Goal: Contribute content: Contribute content

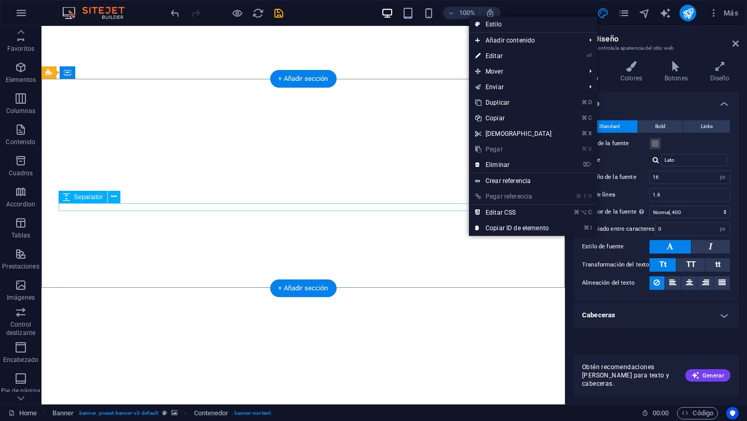
select select "px"
select select "400"
select select "px"
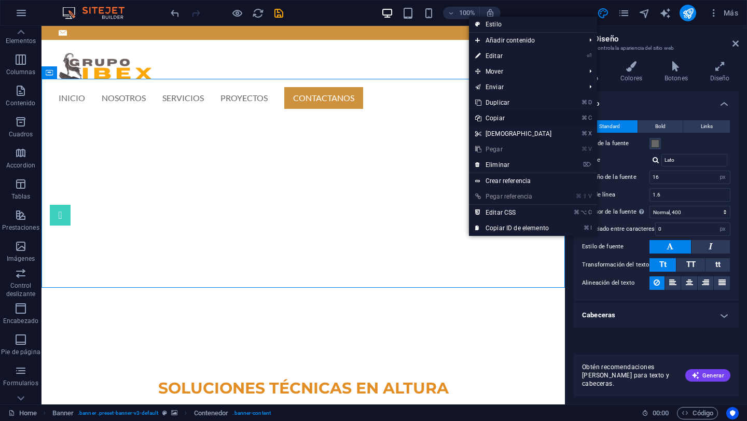
scroll to position [15, 0]
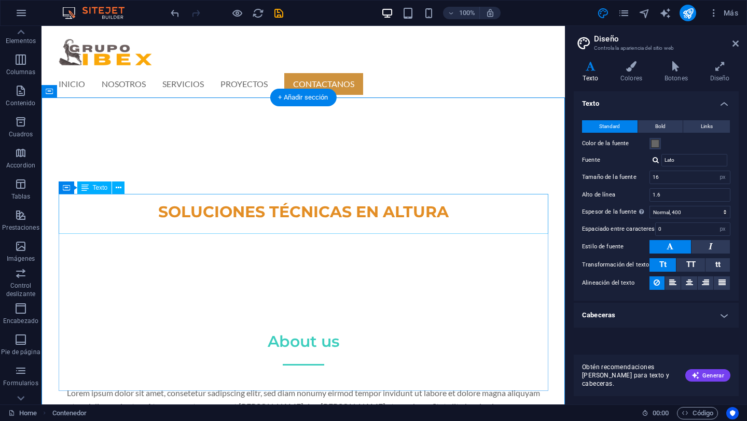
scroll to position [0, 0]
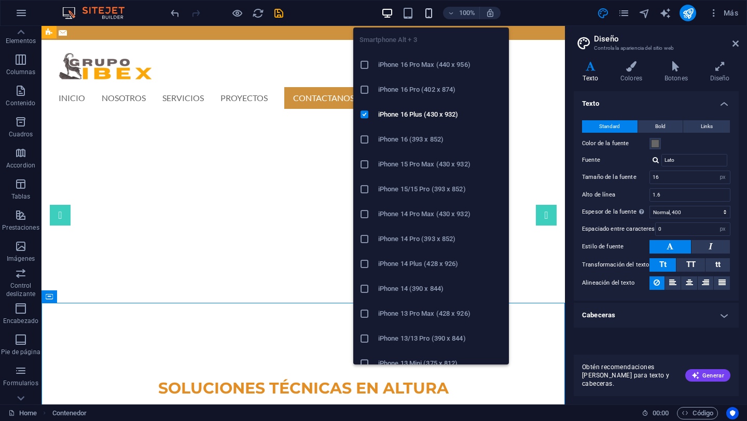
click at [432, 11] on icon "button" at bounding box center [429, 13] width 12 height 12
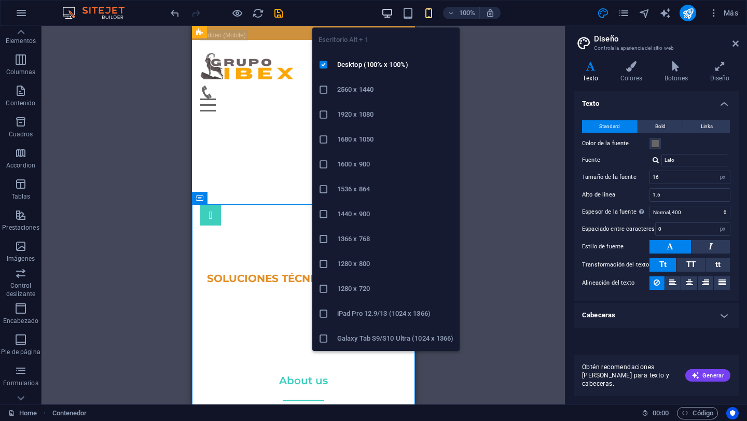
click at [387, 10] on icon "button" at bounding box center [387, 13] width 12 height 12
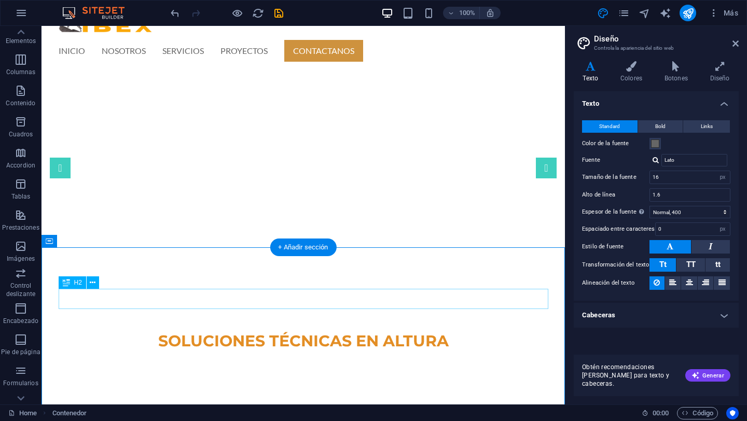
scroll to position [56, 0]
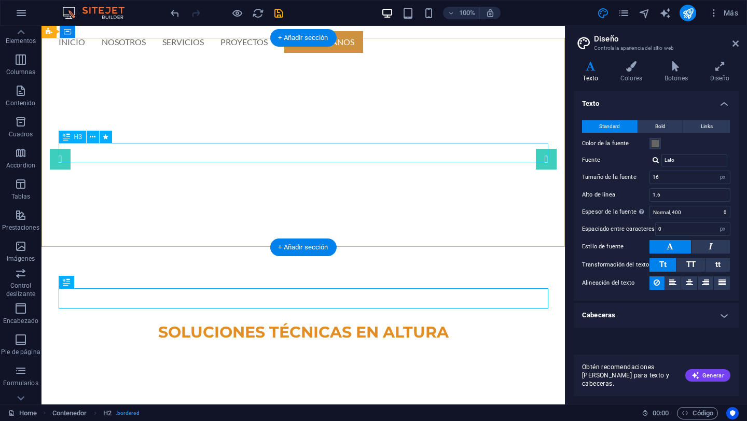
click at [320, 342] on div "Professional. Affordable. Reliable." at bounding box center [304, 351] width 490 height 19
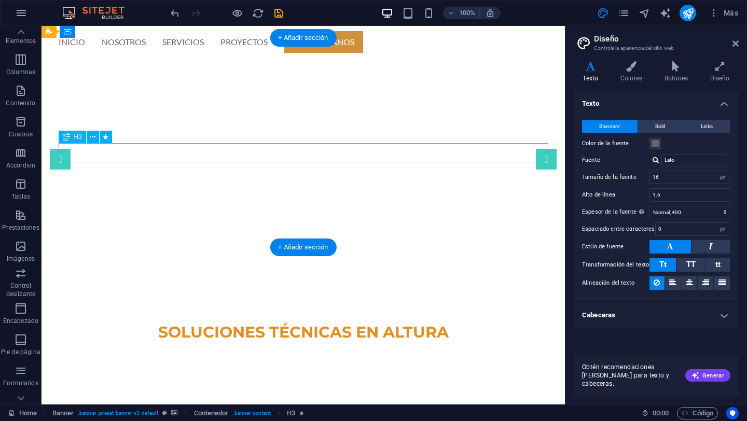
click at [320, 342] on div "Professional. Affordable. Reliable." at bounding box center [304, 351] width 490 height 19
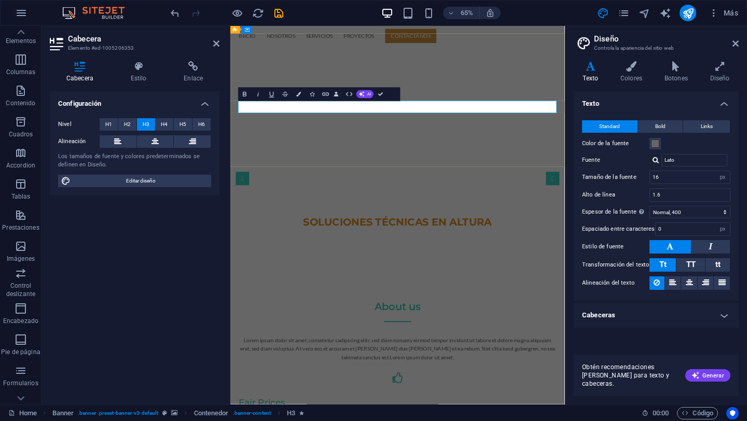
click at [594, 340] on span "Professional. Affordable. Reliable." at bounding box center [487, 348] width 229 height 17
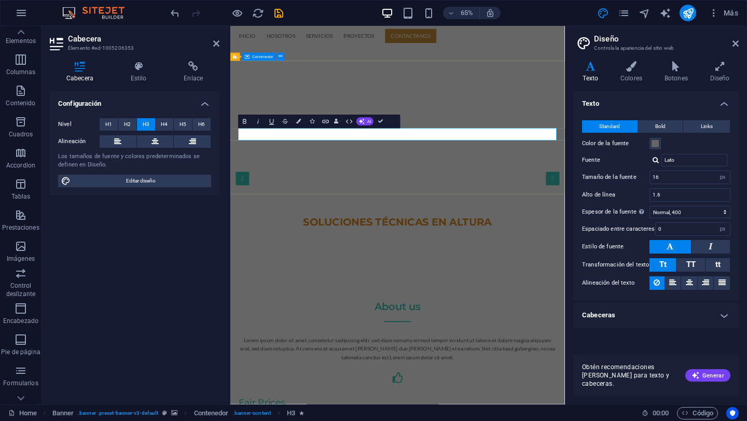
scroll to position [0, 0]
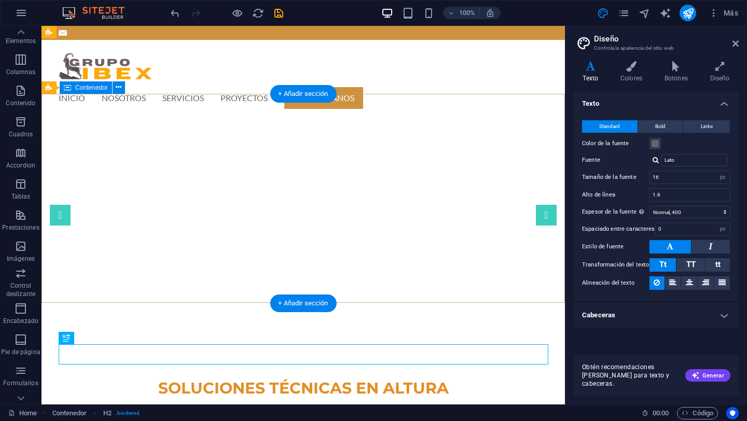
click at [433, 328] on div "SOLUCIONES TÉCNICAS EN ALTURA Professional. Affordable. Reliable." at bounding box center [302, 397] width 523 height 138
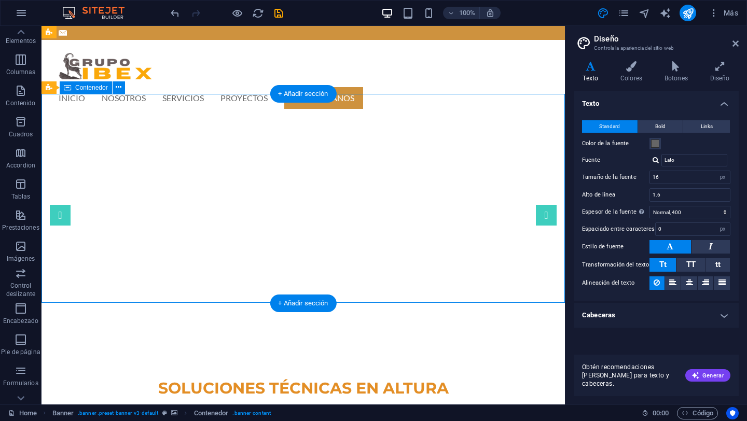
click at [477, 328] on div "SOLUCIONES TÉCNICAS EN ALTURA Professional. Affordable. Reliable." at bounding box center [302, 397] width 523 height 138
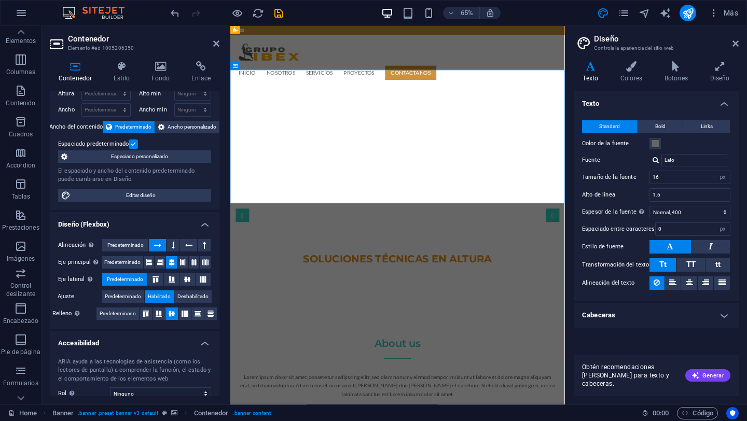
scroll to position [45, 0]
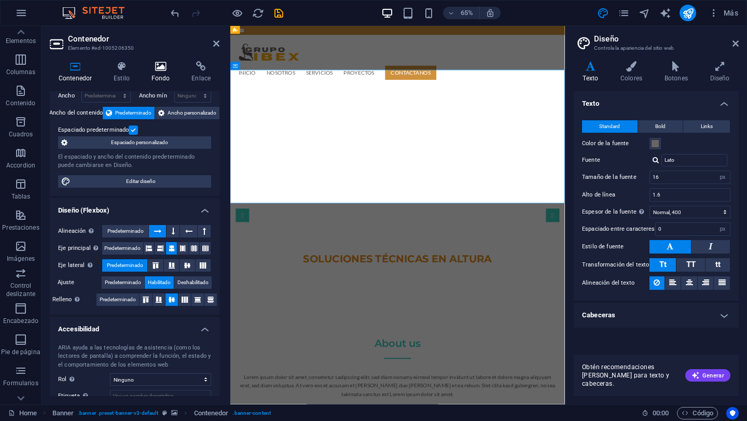
click at [160, 69] on icon at bounding box center [161, 66] width 36 height 10
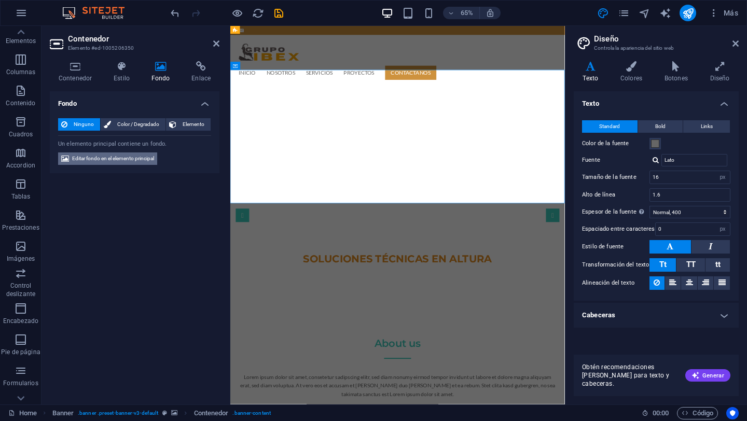
click at [121, 159] on span "Editar fondo en el elemento principal" at bounding box center [113, 158] width 82 height 12
select select "ms"
select select "s"
select select "progressive"
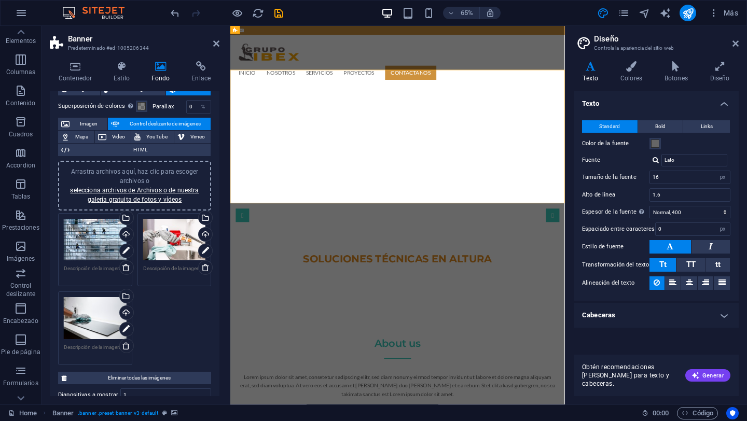
scroll to position [36, 0]
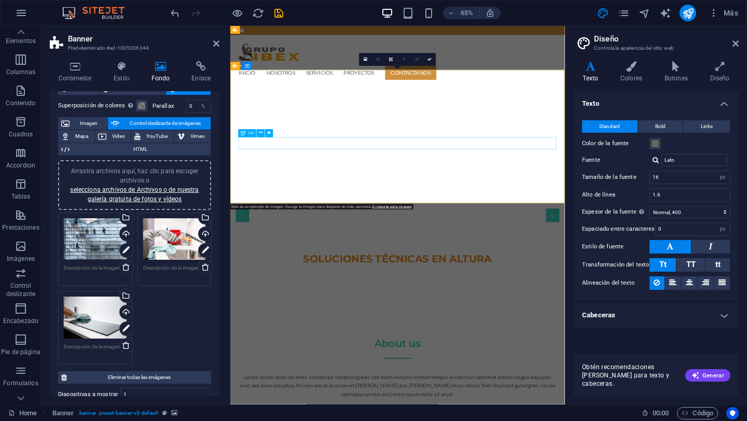
click at [364, 395] on div "Professional. Affordable. Reliable." at bounding box center [488, 404] width 490 height 19
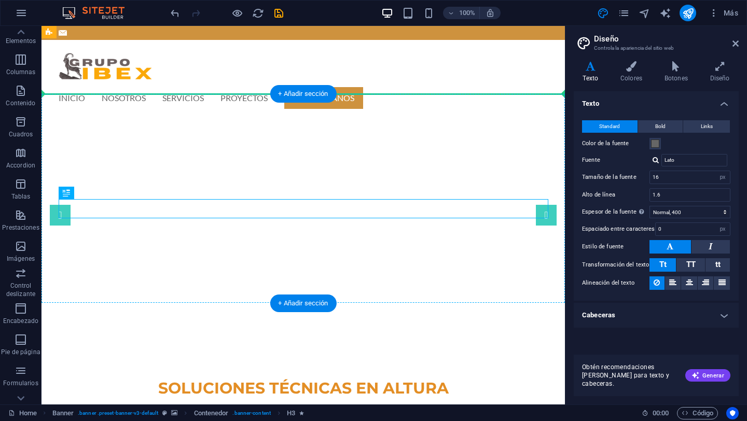
drag, startPoint x: 179, startPoint y: 207, endPoint x: 375, endPoint y: 143, distance: 205.7
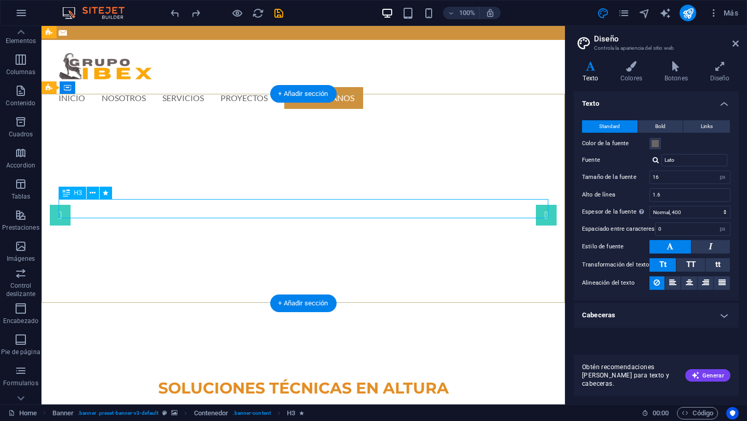
click at [412, 398] on div "Professional. Affordable. Reliable." at bounding box center [304, 407] width 490 height 19
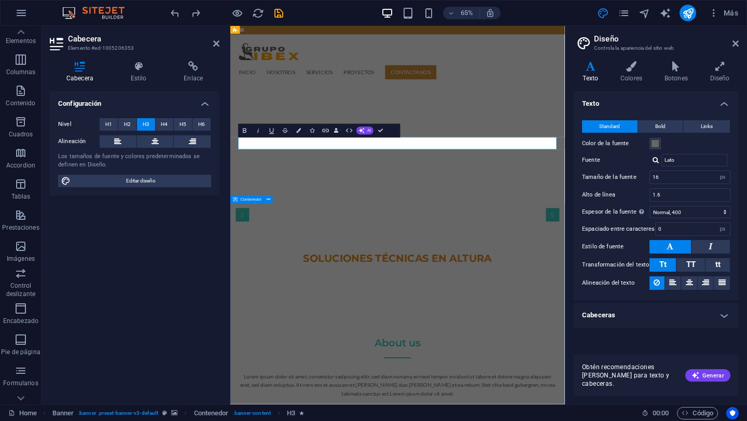
scroll to position [0, 0]
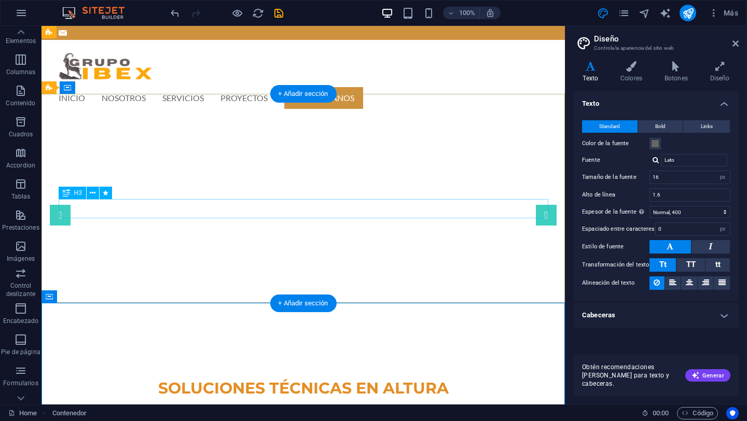
click at [327, 398] on div "Seguridad. Profesionalismo." at bounding box center [304, 407] width 490 height 19
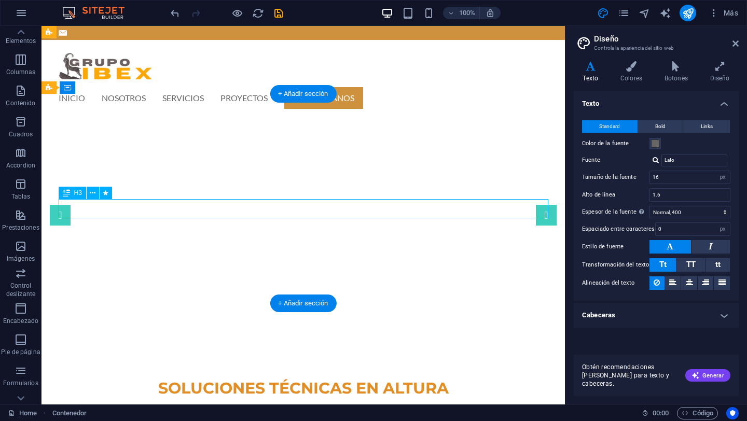
click at [327, 398] on div "Seguridad. Profesionalismo." at bounding box center [304, 407] width 490 height 19
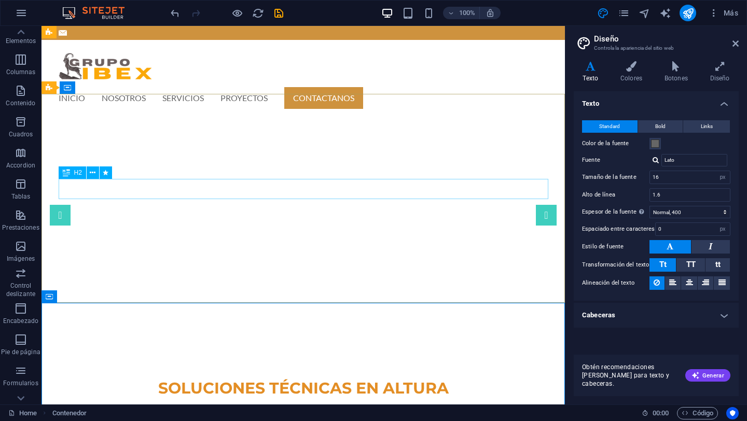
click at [76, 177] on div "H2" at bounding box center [72, 173] width 27 height 12
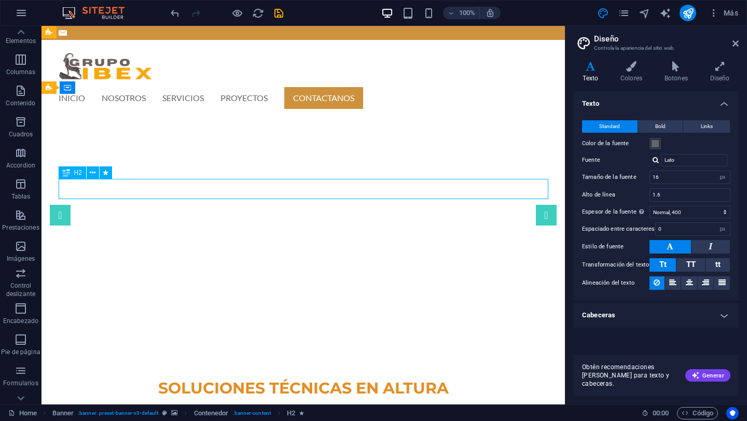
click at [80, 176] on div "H2" at bounding box center [72, 173] width 27 height 12
click at [98, 176] on button at bounding box center [93, 173] width 12 height 12
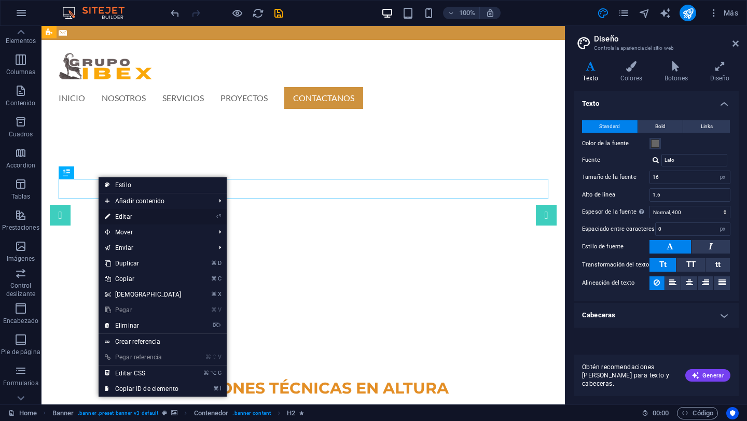
click at [128, 215] on link "⏎ Editar" at bounding box center [143, 217] width 89 height 16
select select "%"
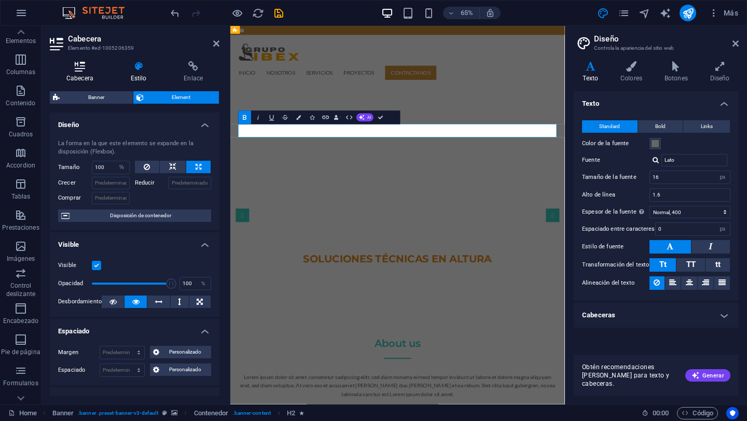
click at [89, 72] on h4 "Cabecera" at bounding box center [82, 72] width 64 height 22
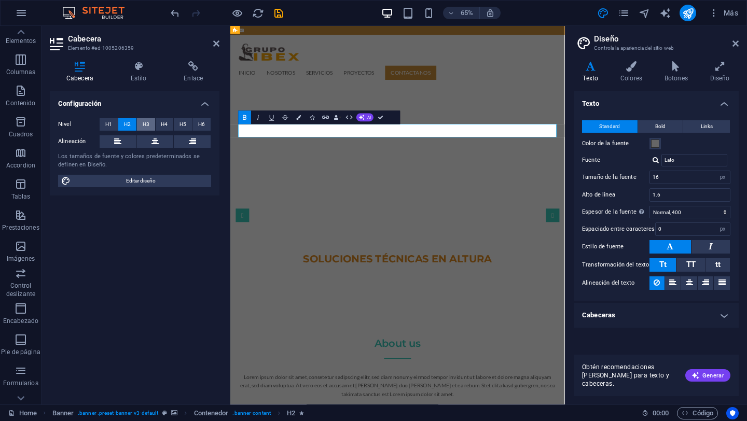
click at [149, 122] on button "H3" at bounding box center [146, 124] width 18 height 12
click at [162, 122] on span "H4" at bounding box center [164, 124] width 7 height 12
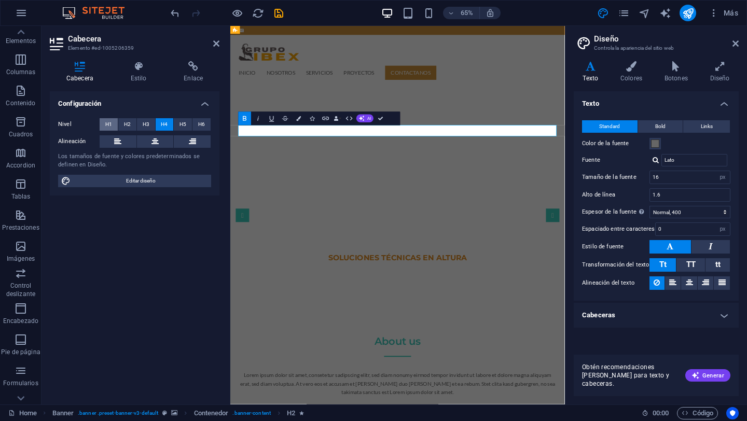
click at [112, 122] on button "H1" at bounding box center [109, 124] width 18 height 12
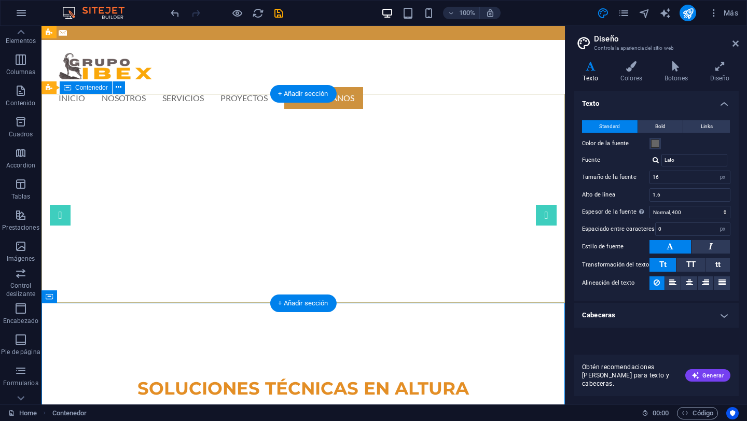
click at [132, 328] on div "SOLUCIONES TÉCNICAS EN ALTURA Profesionalismo. Protección. Presición." at bounding box center [302, 397] width 523 height 139
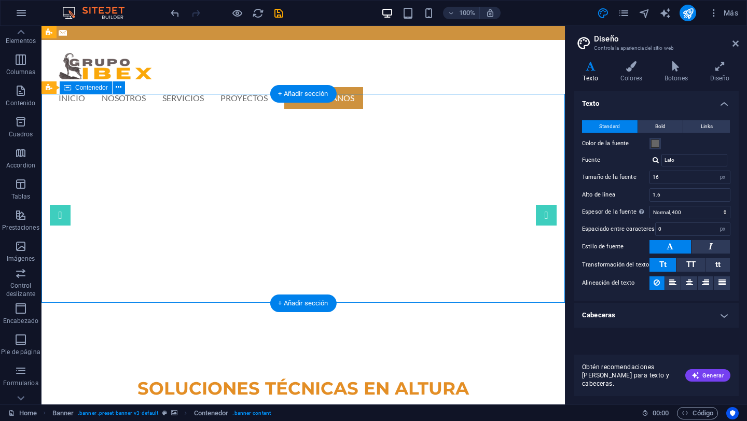
click at [132, 328] on div "SOLUCIONES TÉCNICAS EN ALTURA Profesionalismo. Protección. Presición." at bounding box center [302, 397] width 523 height 139
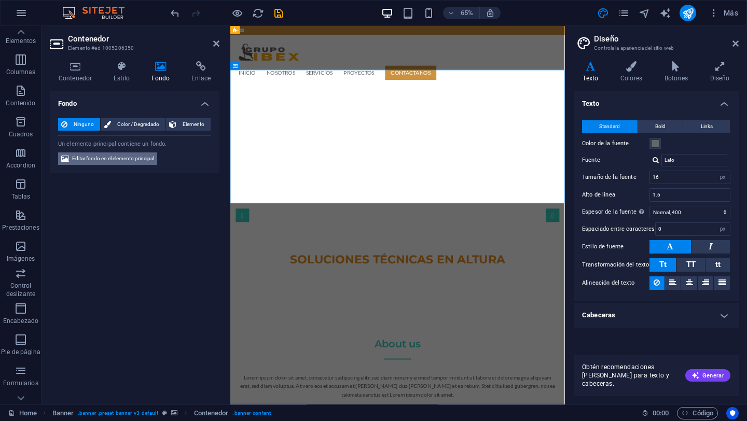
click at [126, 161] on span "Editar fondo en el elemento principal" at bounding box center [113, 158] width 82 height 12
select select "ms"
select select "s"
select select "progressive"
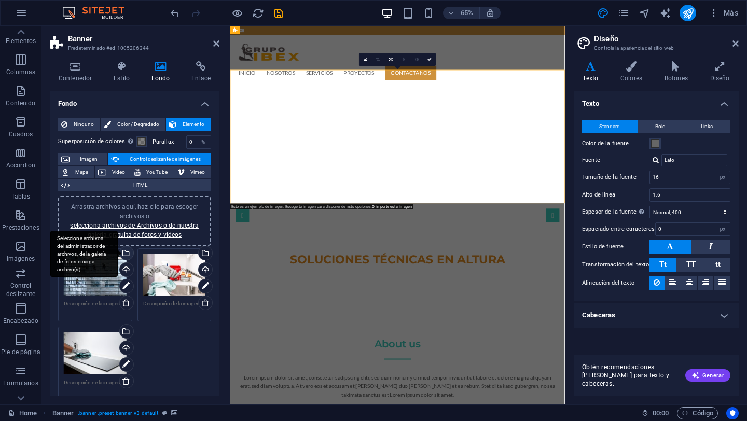
scroll to position [22, 0]
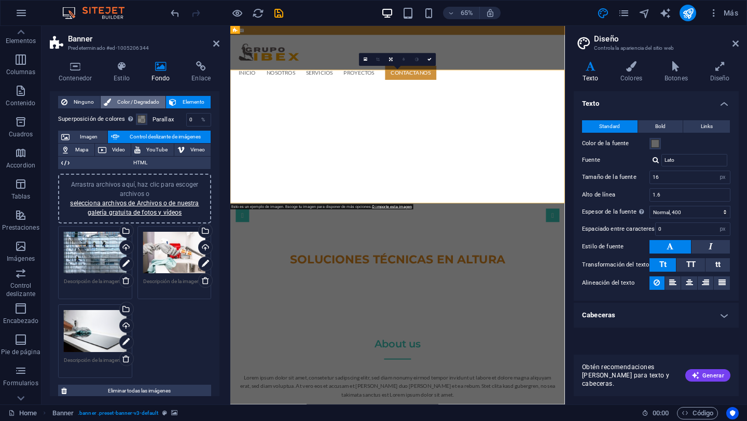
click at [150, 105] on span "Color / Degradado" at bounding box center [138, 102] width 48 height 12
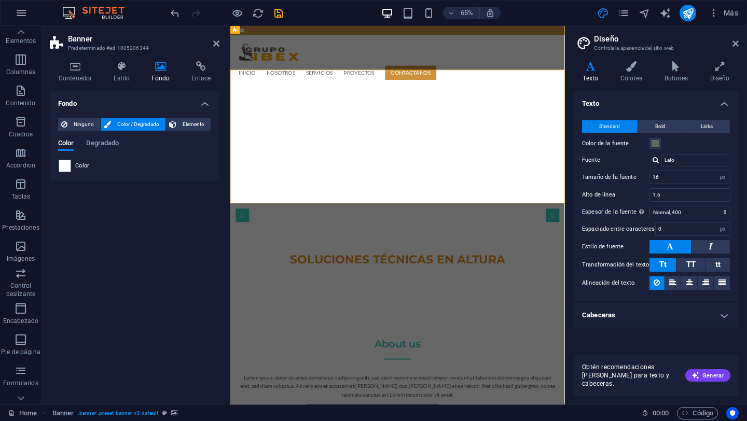
scroll to position [0, 0]
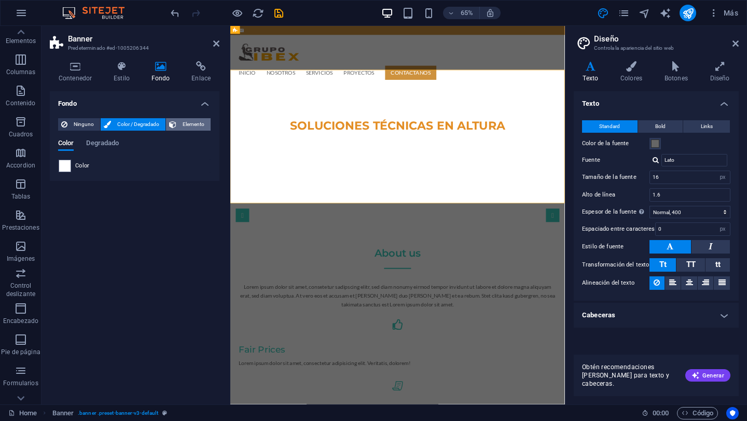
click at [196, 124] on span "Elemento" at bounding box center [193, 124] width 28 height 12
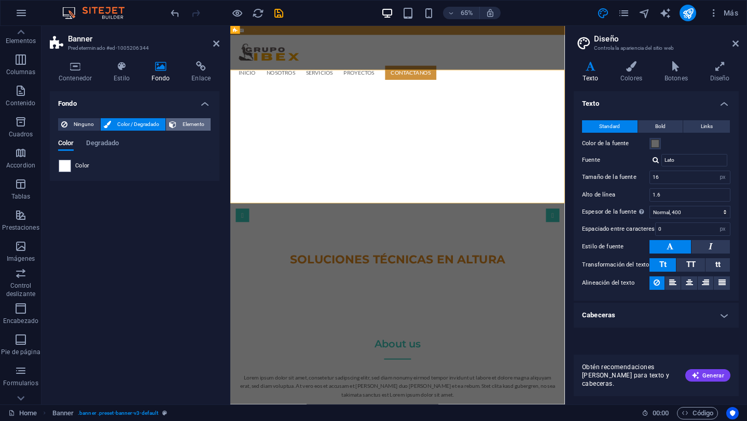
select select "ms"
select select "s"
select select "progressive"
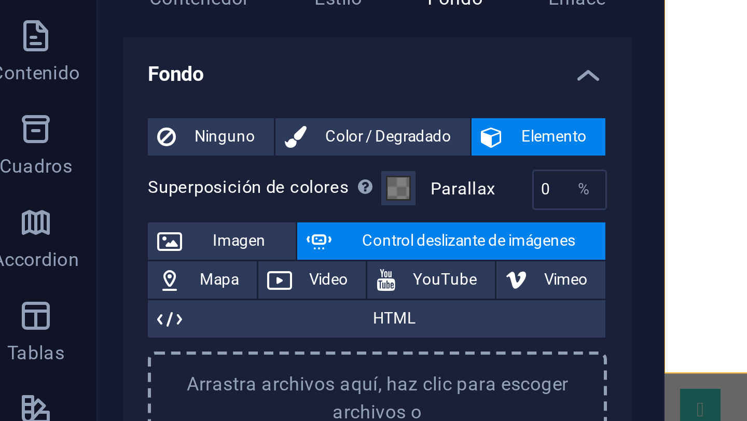
click at [56, 135] on div "Ninguno Color / Degradado Elemento Estirar fondo a ancho completo Superposición…" at bounding box center [135, 292] width 170 height 364
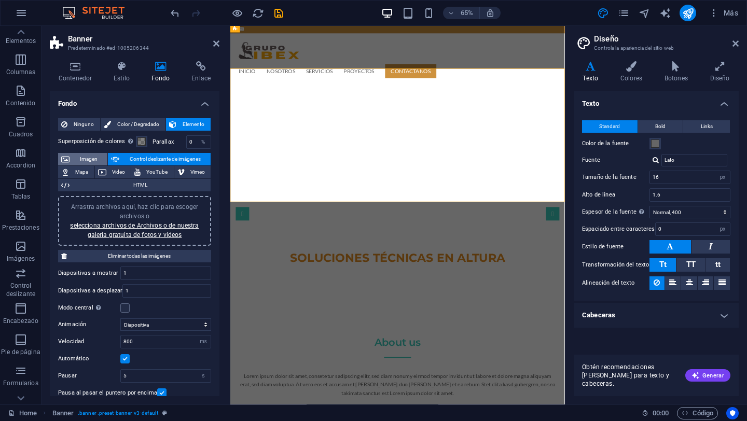
click at [88, 158] on span "Imagen" at bounding box center [89, 159] width 32 height 12
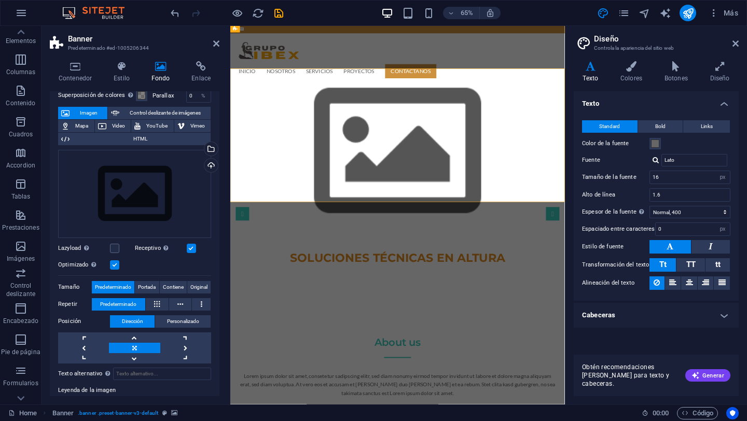
scroll to position [48, 0]
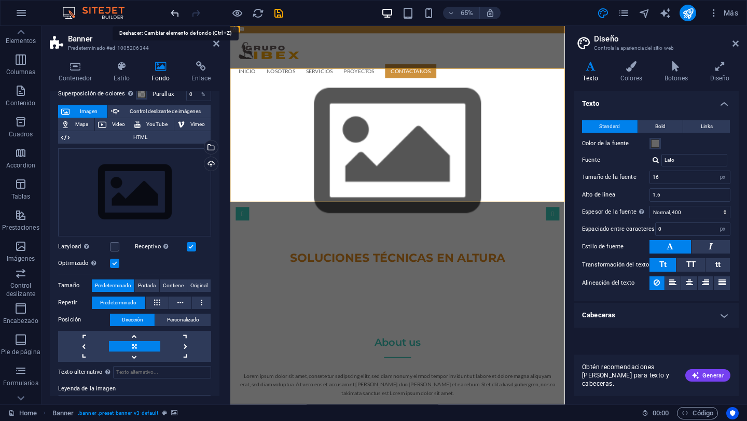
click at [175, 16] on icon "undo" at bounding box center [175, 13] width 12 height 12
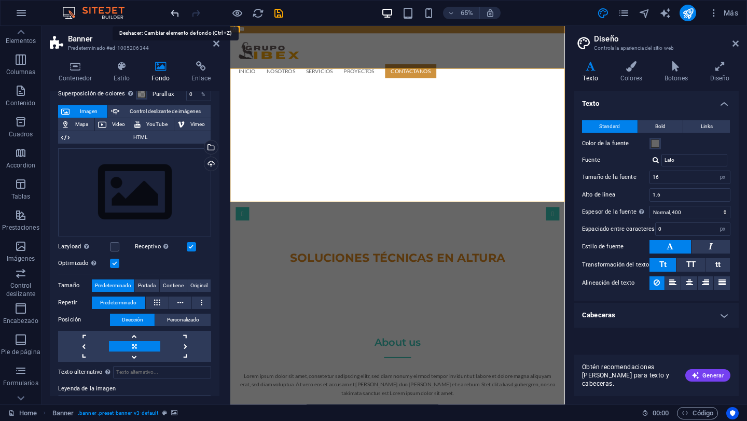
scroll to position [0, 0]
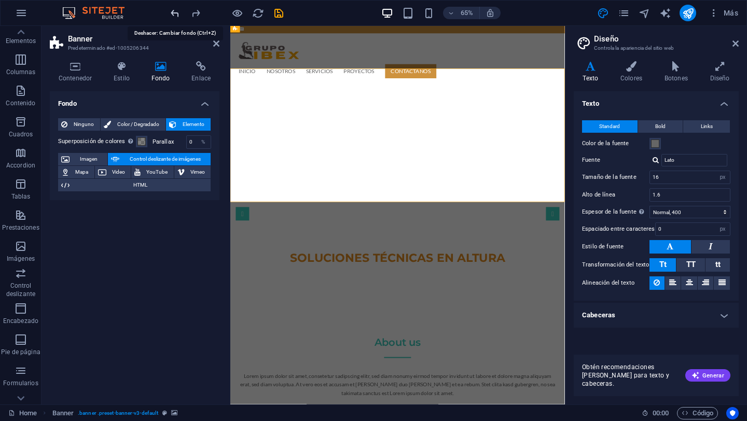
click at [175, 16] on icon "undo" at bounding box center [175, 13] width 12 height 12
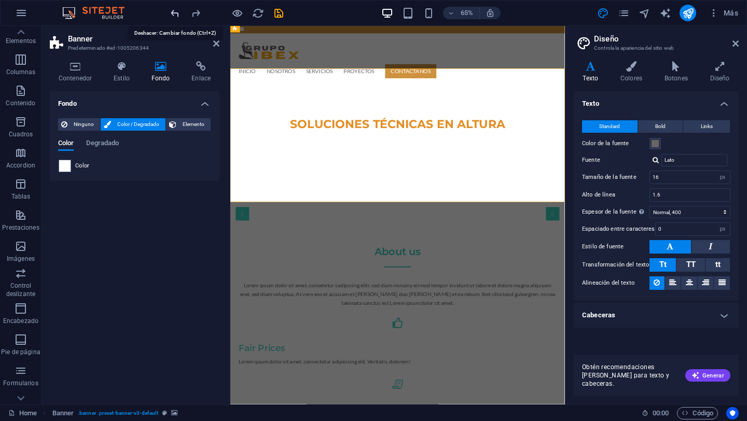
click at [175, 16] on icon "undo" at bounding box center [175, 13] width 12 height 12
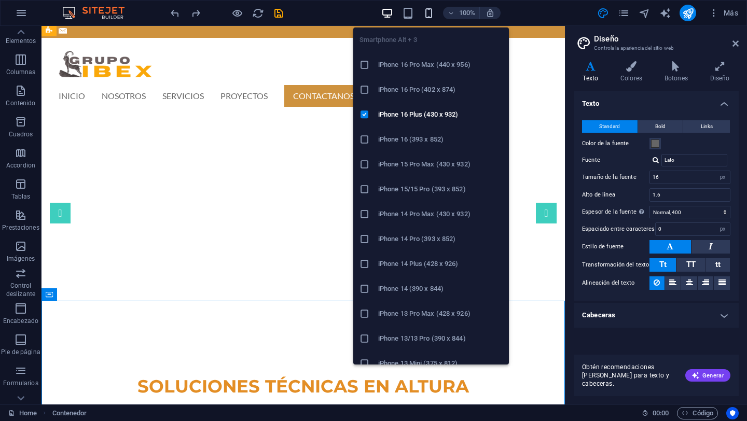
click at [428, 16] on icon "button" at bounding box center [429, 13] width 12 height 12
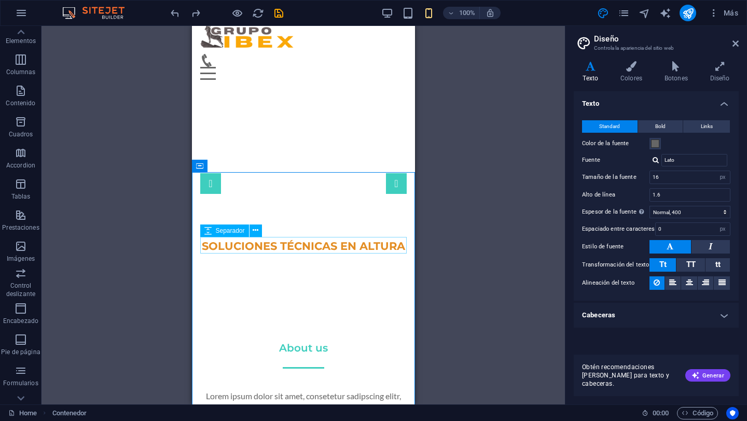
scroll to position [40, 0]
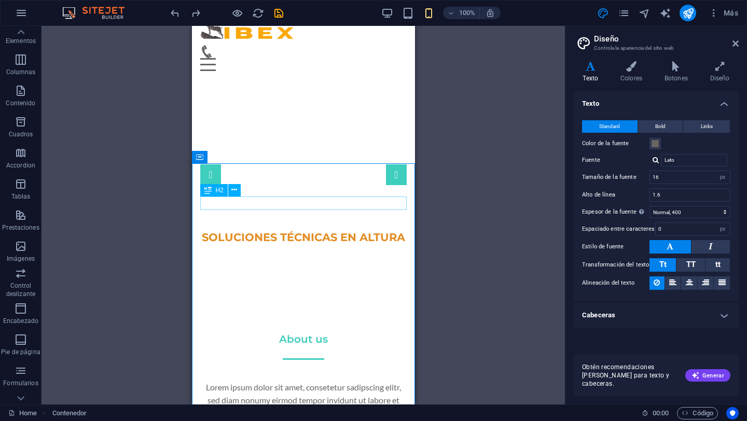
click at [304, 332] on div "About us" at bounding box center [303, 338] width 206 height 13
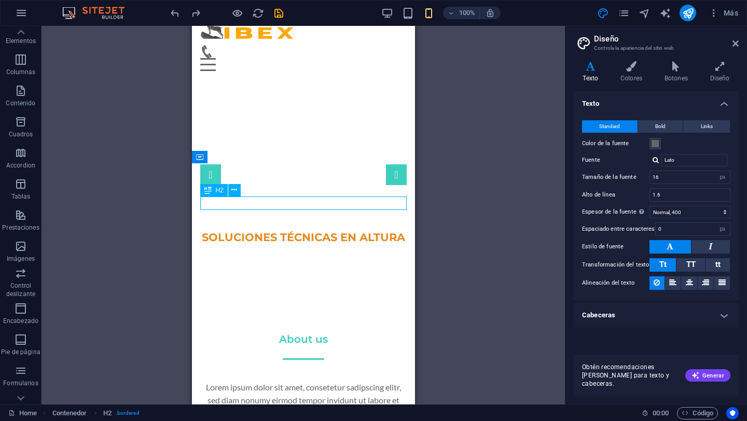
click at [304, 332] on div "About us" at bounding box center [303, 338] width 206 height 13
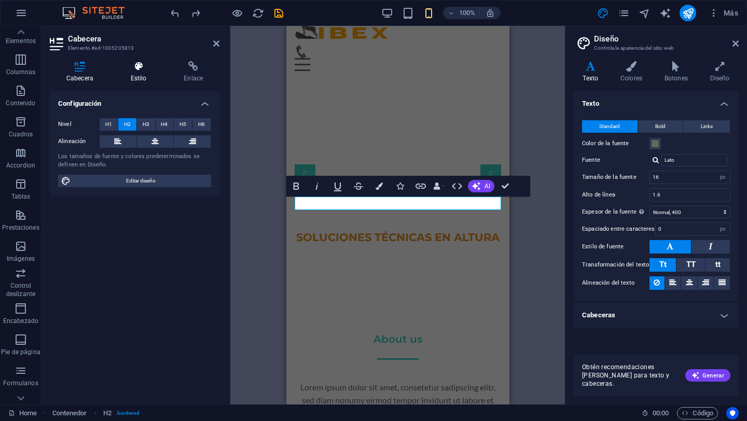
click at [135, 80] on h4 "Estilo" at bounding box center [140, 72] width 53 height 22
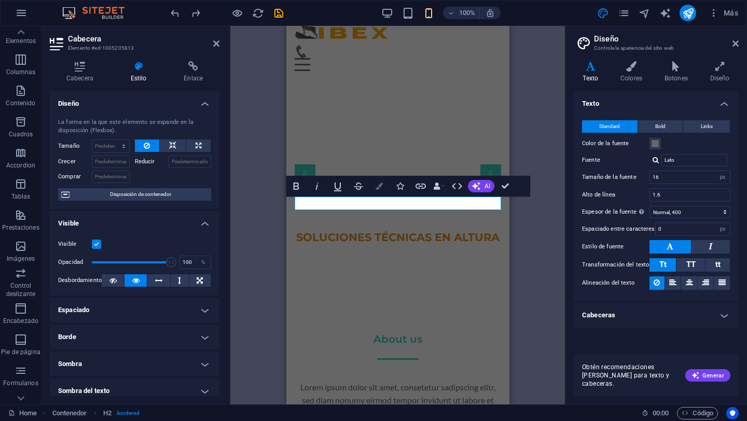
click at [378, 188] on icon "button" at bounding box center [379, 186] width 7 height 7
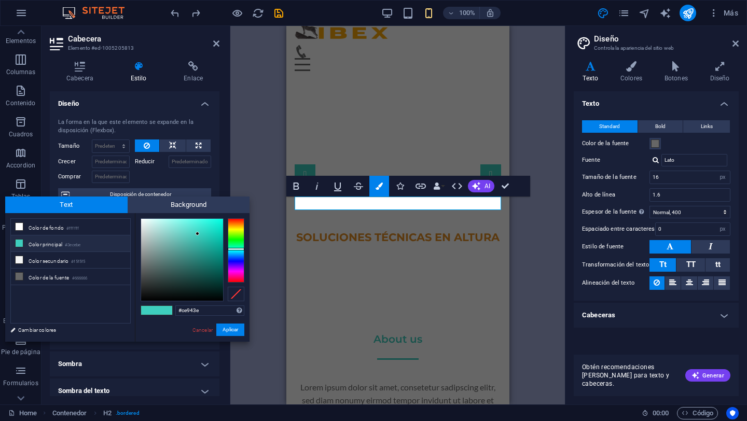
click at [237, 225] on div at bounding box center [236, 250] width 17 height 64
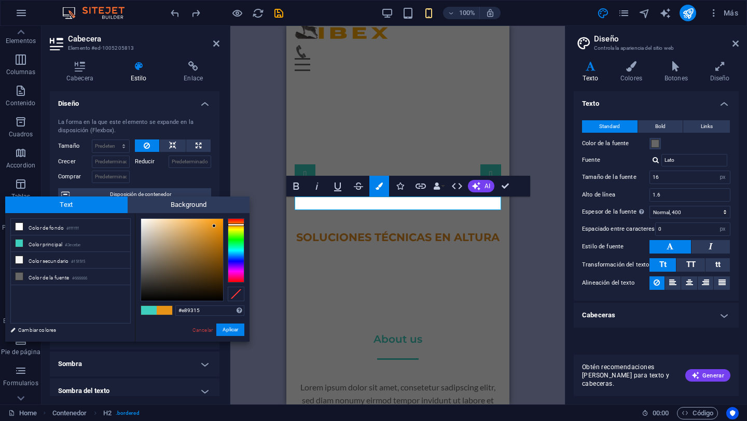
type input "#e89213"
drag, startPoint x: 197, startPoint y: 234, endPoint x: 216, endPoint y: 226, distance: 20.7
click at [216, 226] on div at bounding box center [216, 226] width 4 height 4
click at [238, 327] on button "Aplicar" at bounding box center [230, 330] width 28 height 12
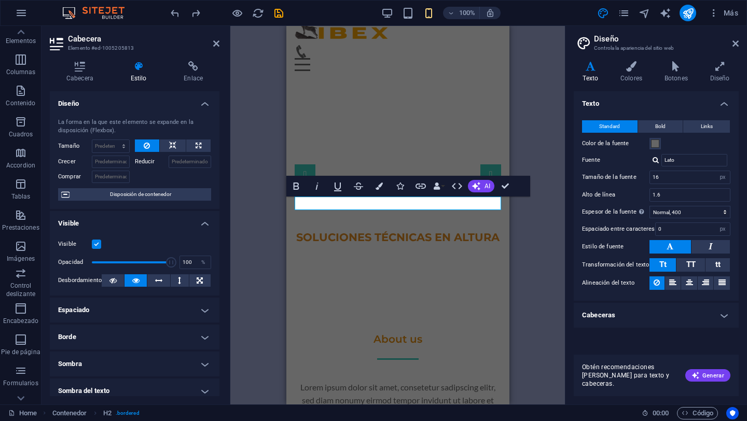
click at [253, 306] on div "H3 Banner Banner Contenedor Barra de menús Logo Separador H1 Separador Contened…" at bounding box center [397, 215] width 335 height 379
click at [545, 261] on div "H3 Banner Banner Contenedor Barra de menús Logo Separador H1 Separador Contened…" at bounding box center [397, 215] width 335 height 379
click at [457, 364] on div at bounding box center [397, 372] width 206 height 17
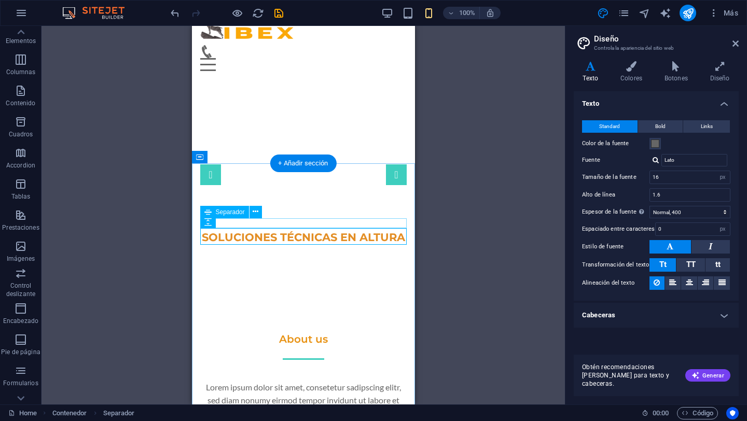
click at [302, 358] on div at bounding box center [303, 359] width 206 height 2
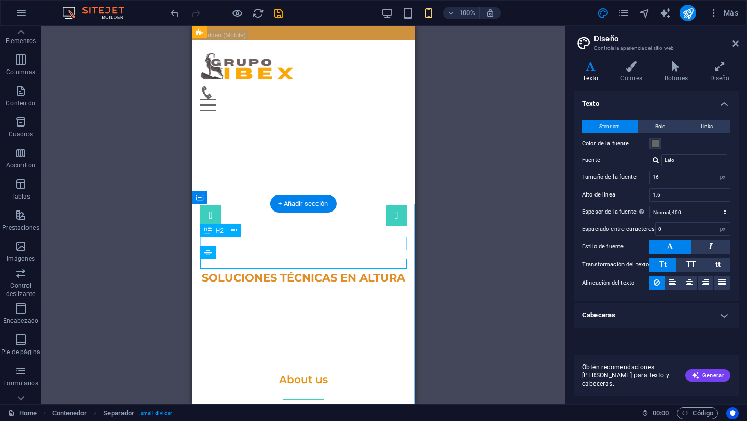
scroll to position [26, 0]
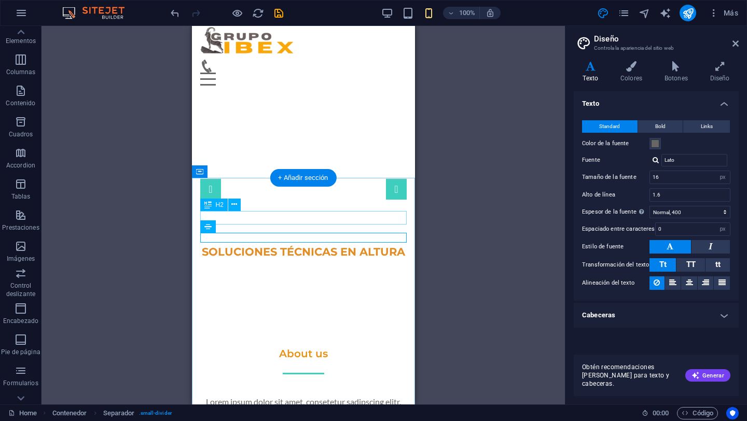
click at [316, 347] on div "About us" at bounding box center [303, 353] width 206 height 13
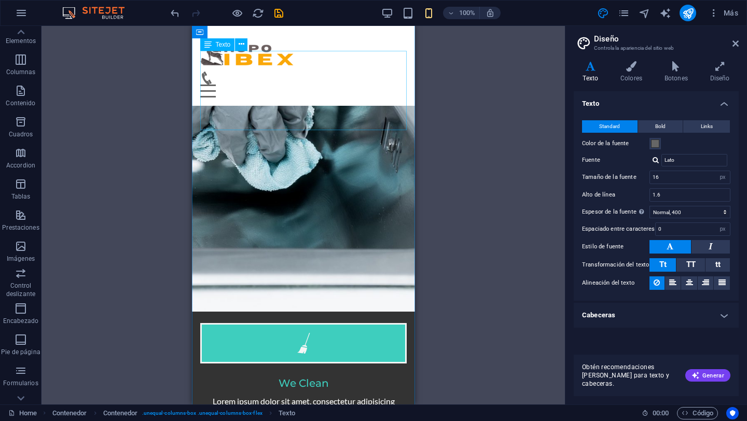
scroll to position [1410, 0]
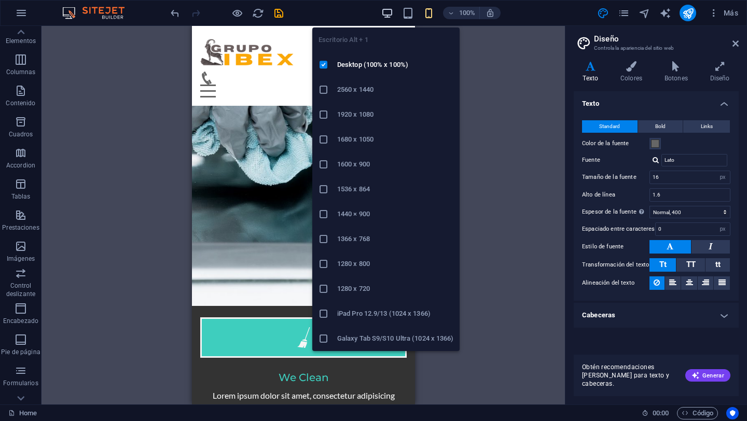
click at [389, 13] on icon "button" at bounding box center [387, 13] width 12 height 12
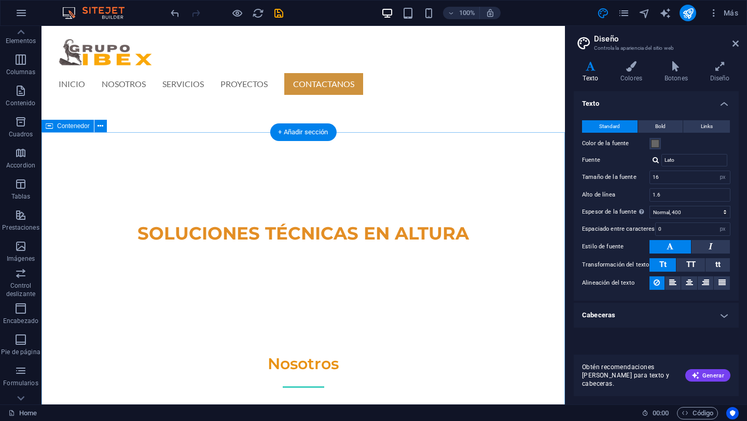
scroll to position [138, 0]
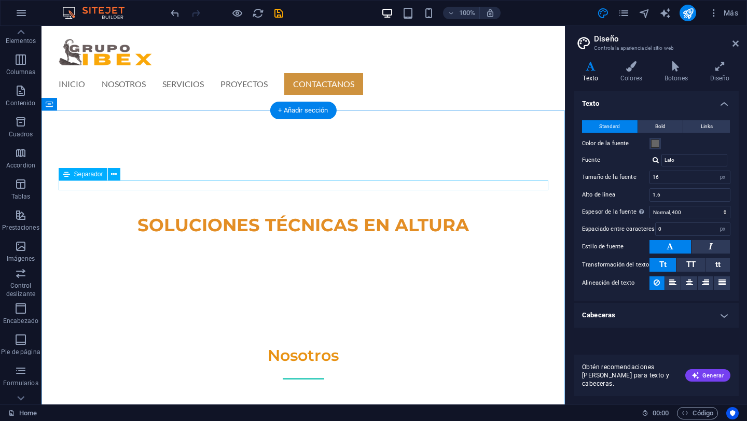
click at [306, 378] on div at bounding box center [304, 379] width 490 height 2
select select "px"
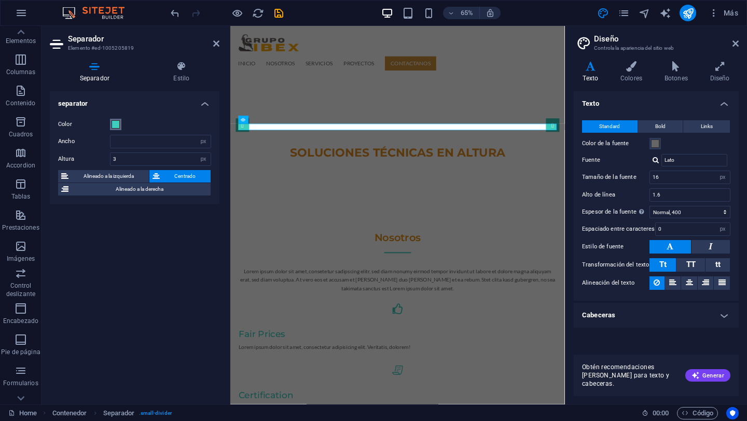
click at [115, 124] on span at bounding box center [116, 124] width 8 height 8
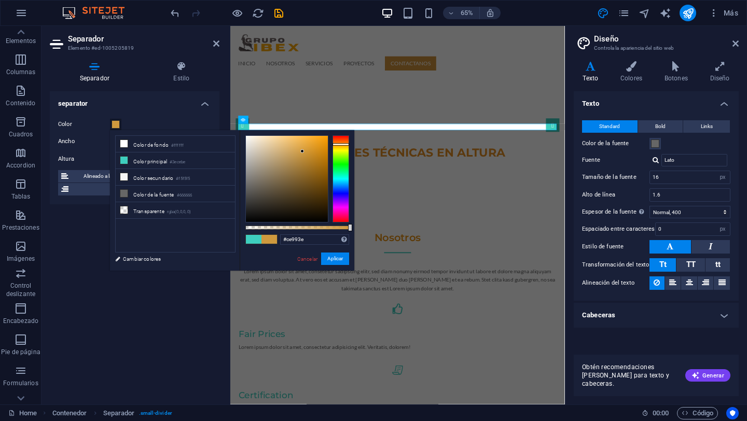
click at [340, 144] on div at bounding box center [340, 178] width 17 height 87
click at [341, 142] on div at bounding box center [340, 142] width 17 height 3
type input "#e48023"
drag, startPoint x: 302, startPoint y: 151, endPoint x: 315, endPoint y: 144, distance: 14.4
click at [315, 144] on div at bounding box center [315, 144] width 4 height 4
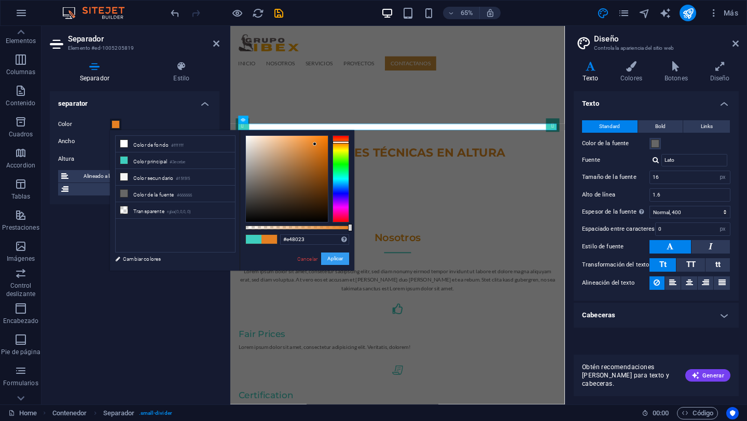
click at [345, 259] on button "Aplicar" at bounding box center [335, 259] width 28 height 12
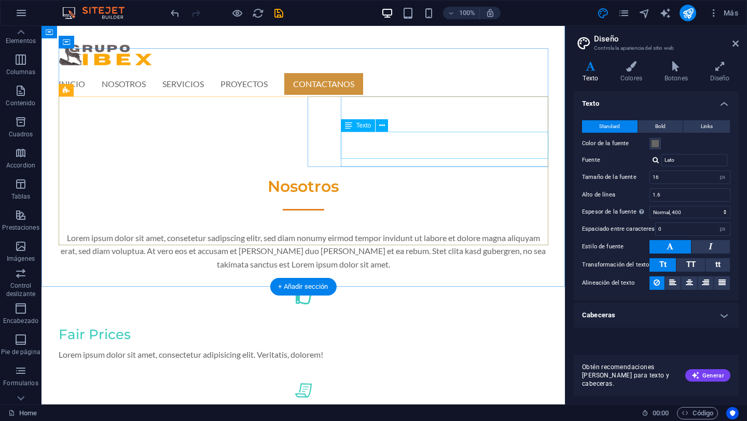
scroll to position [0, 0]
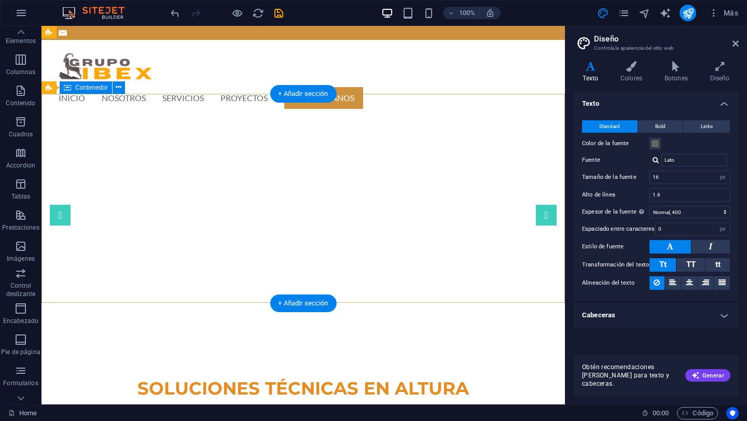
click at [109, 328] on div "SOLUCIONES TÉCNICAS EN ALTURA Profesionalismo. Protección. Presición." at bounding box center [302, 397] width 523 height 139
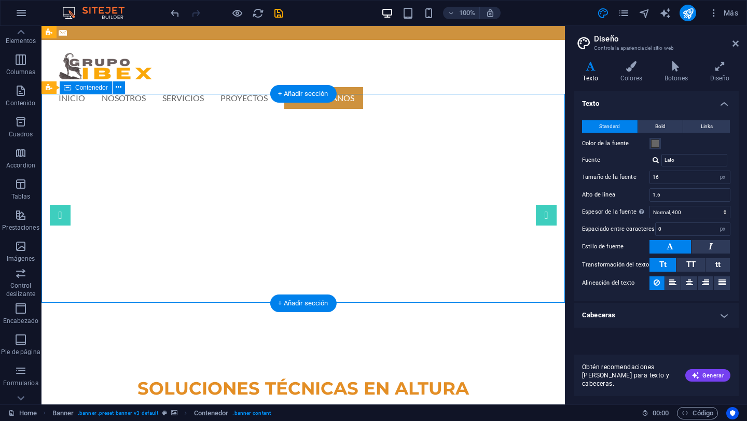
click at [109, 328] on div "SOLUCIONES TÉCNICAS EN ALTURA Profesionalismo. Protección. Presición." at bounding box center [302, 397] width 523 height 139
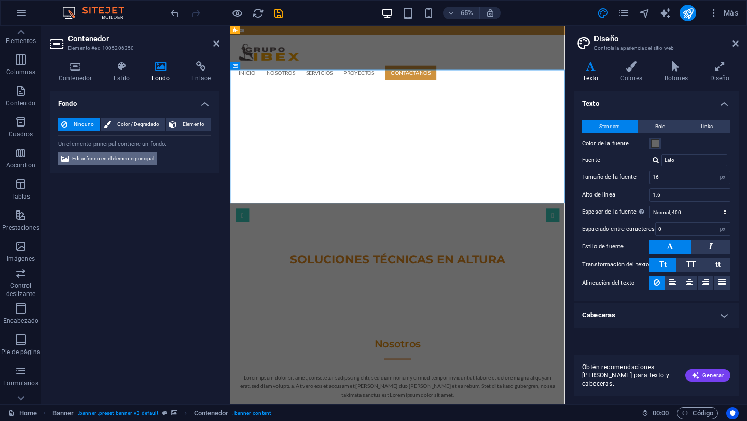
click at [90, 160] on span "Editar fondo en el elemento principal" at bounding box center [113, 158] width 82 height 12
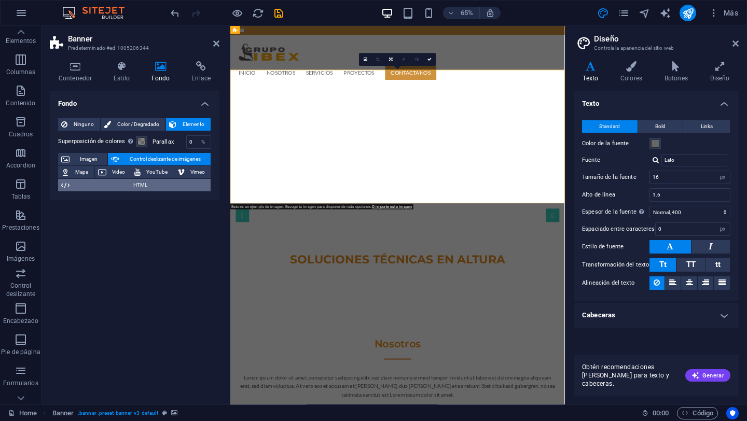
click at [113, 185] on span "HTML" at bounding box center [140, 185] width 135 height 12
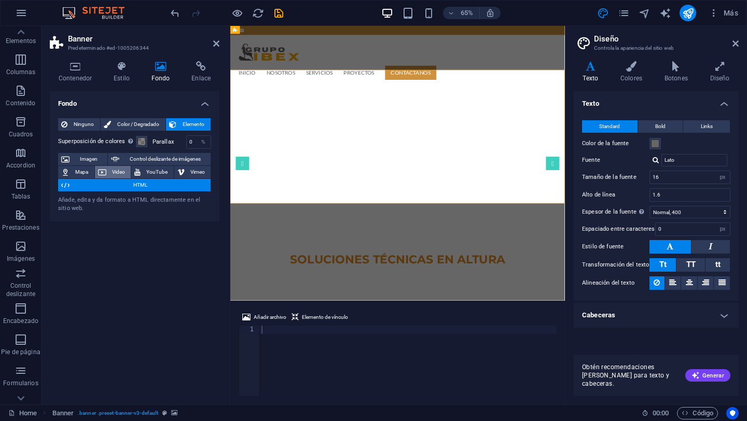
click at [110, 174] on span "Video" at bounding box center [118, 172] width 19 height 12
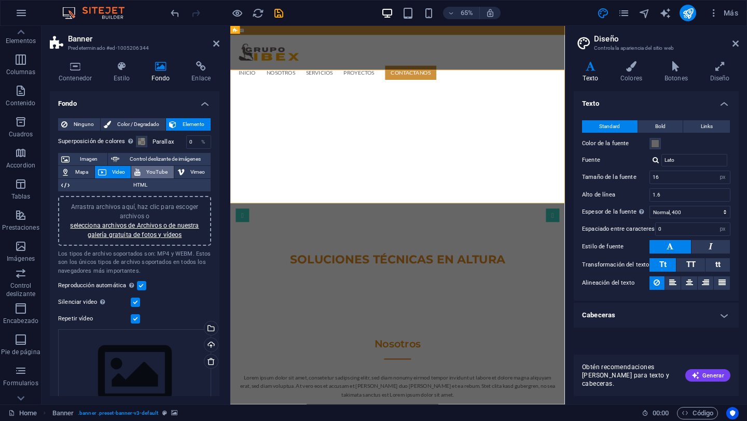
click at [151, 173] on span "YouTube" at bounding box center [157, 172] width 27 height 12
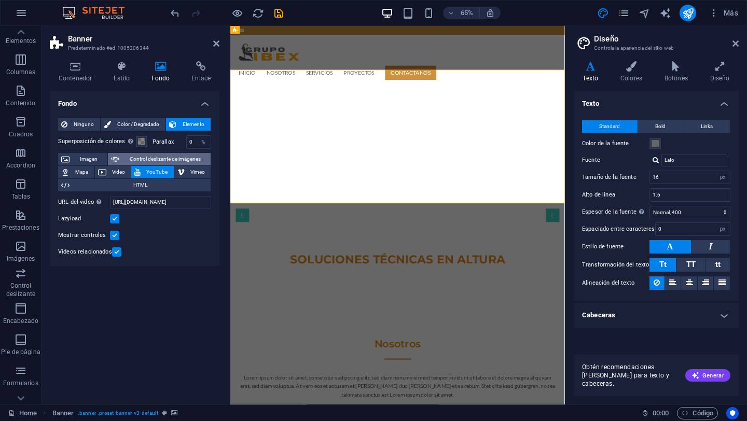
click at [149, 155] on span "Control deslizante de imágenes" at bounding box center [164, 159] width 85 height 12
select select "ms"
select select "s"
select select "progressive"
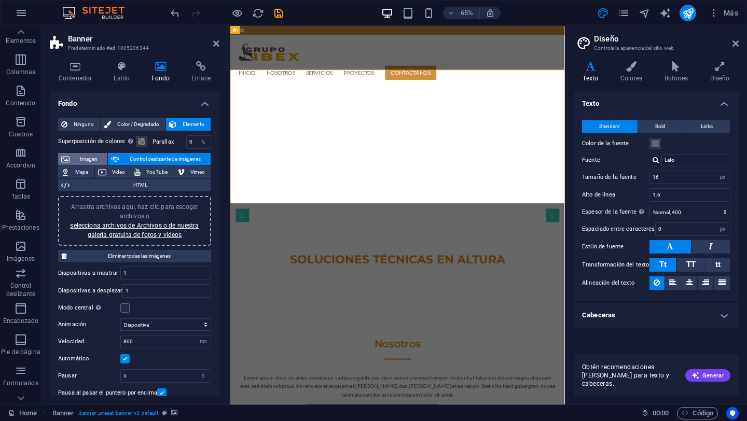
click at [75, 156] on span "Imagen" at bounding box center [89, 159] width 32 height 12
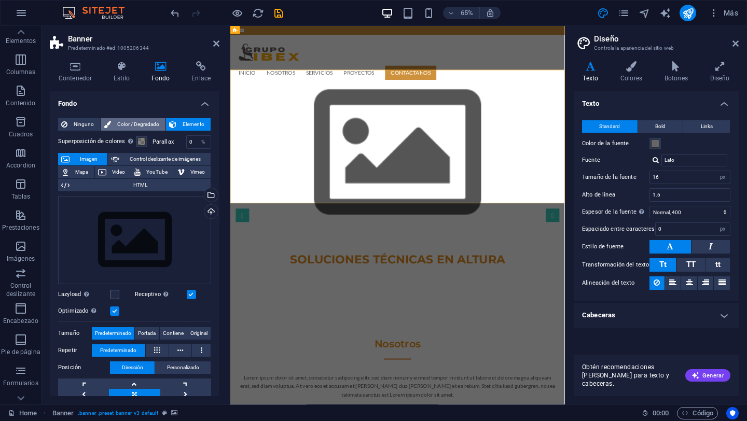
click at [122, 125] on span "Color / Degradado" at bounding box center [138, 124] width 48 height 12
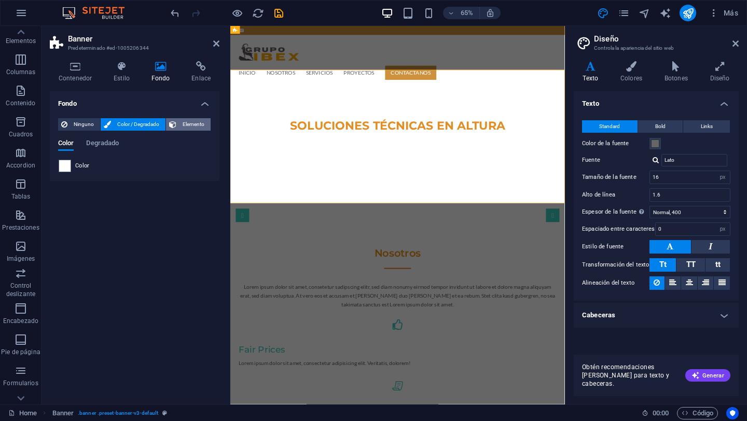
click at [189, 124] on span "Elemento" at bounding box center [193, 124] width 28 height 12
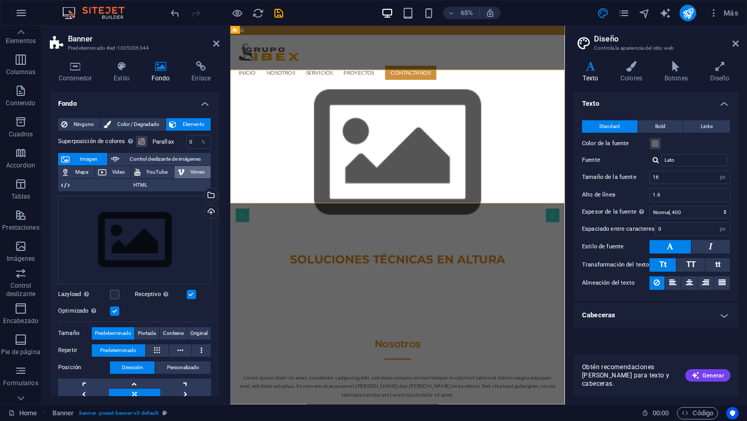
click at [195, 167] on span "Vimeo" at bounding box center [198, 172] width 20 height 12
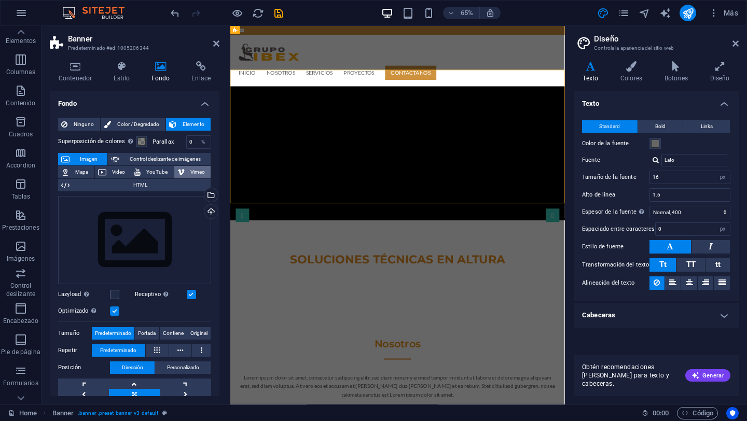
select select "ar16_9"
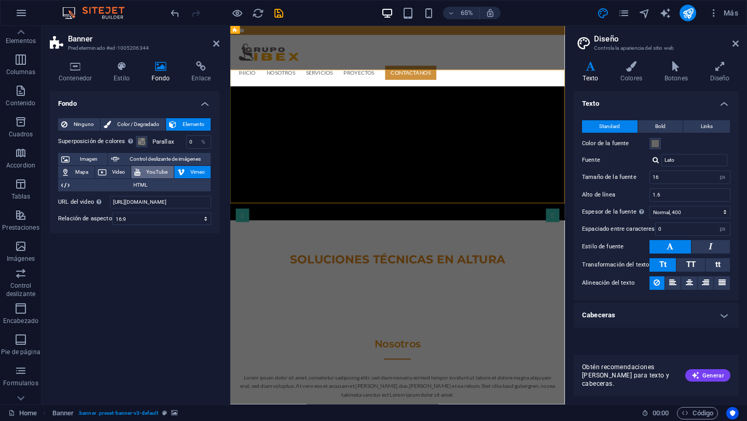
click at [161, 170] on span "YouTube" at bounding box center [157, 172] width 27 height 12
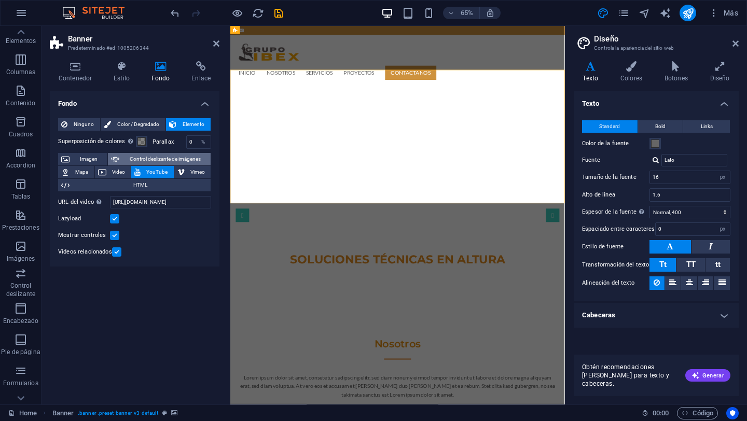
click at [153, 160] on span "Control deslizante de imágenes" at bounding box center [164, 159] width 85 height 12
select select "ms"
select select "s"
select select "progressive"
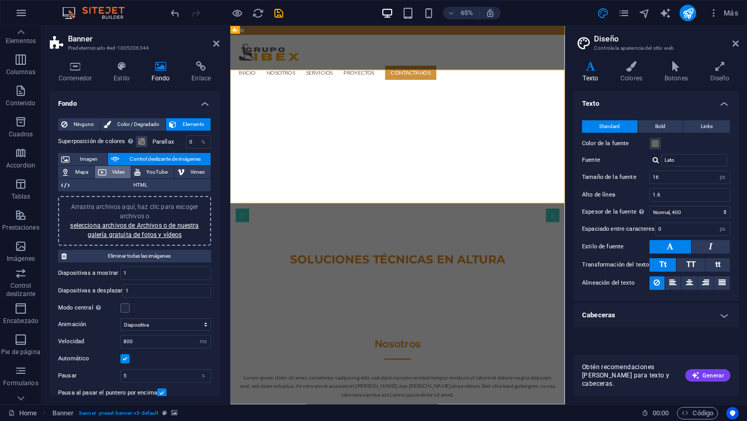
click at [119, 172] on span "Video" at bounding box center [118, 172] width 19 height 12
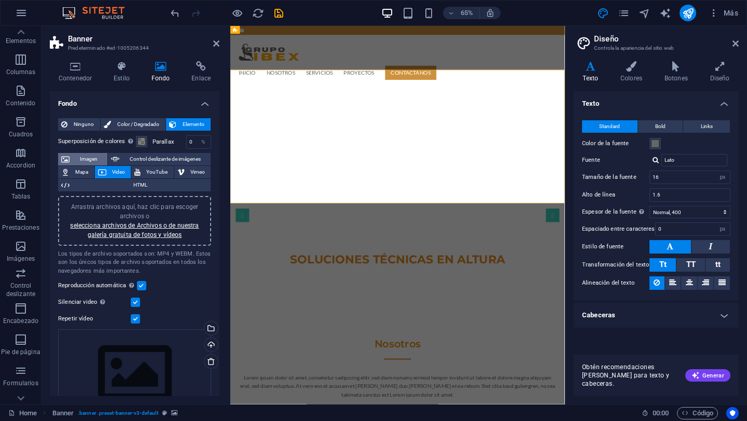
click at [84, 158] on span "Imagen" at bounding box center [89, 159] width 32 height 12
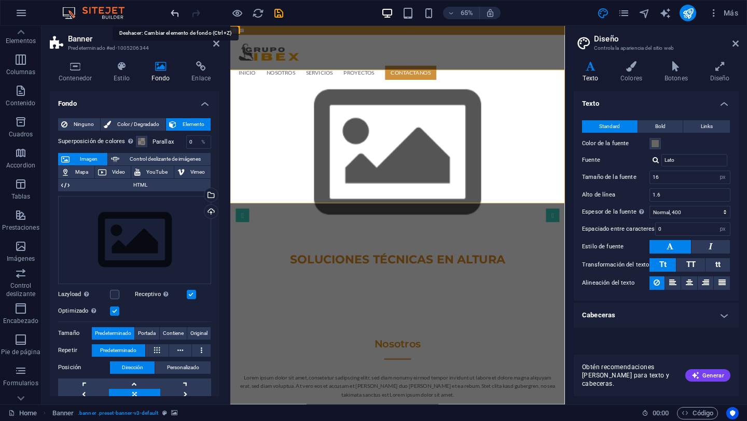
click at [175, 14] on icon "undo" at bounding box center [175, 13] width 12 height 12
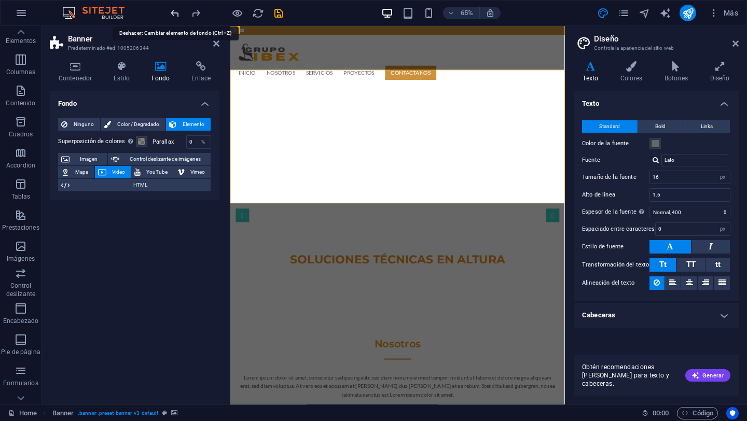
click at [175, 14] on icon "undo" at bounding box center [175, 13] width 12 height 12
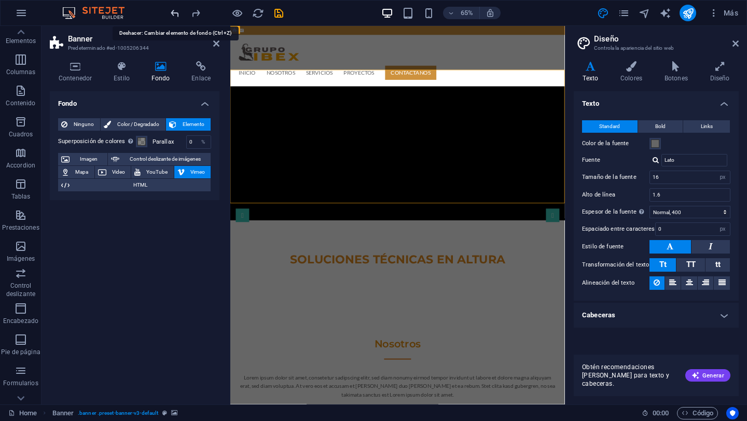
click at [175, 14] on icon "undo" at bounding box center [175, 13] width 12 height 12
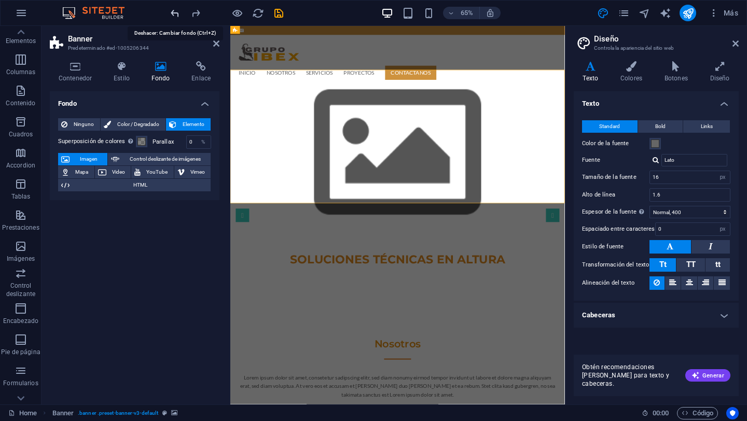
click at [175, 14] on icon "undo" at bounding box center [175, 13] width 12 height 12
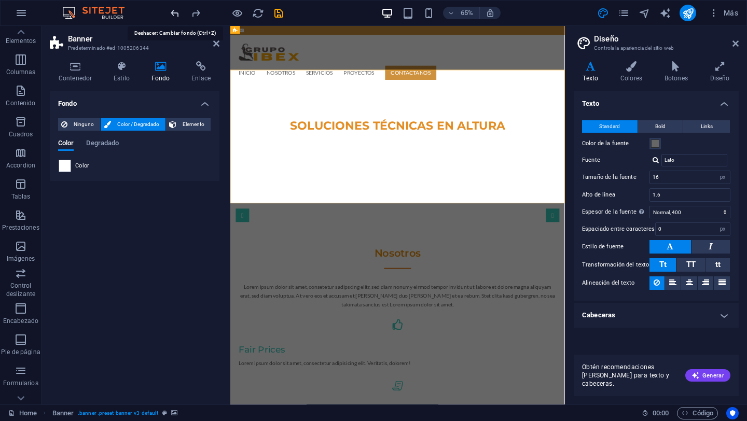
click at [175, 14] on icon "undo" at bounding box center [175, 13] width 12 height 12
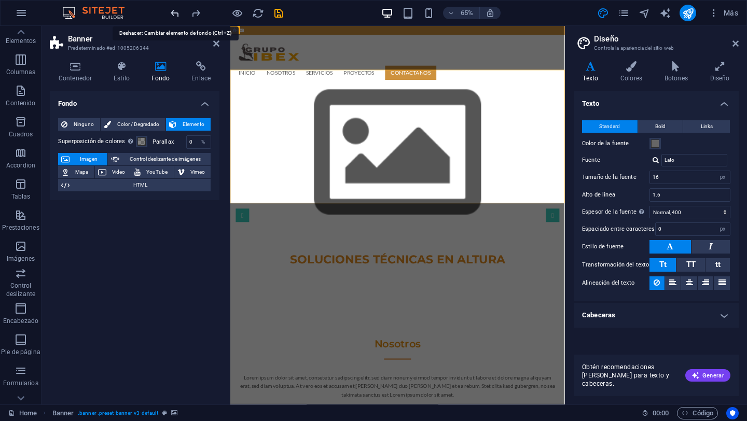
click at [175, 14] on icon "undo" at bounding box center [175, 13] width 12 height 12
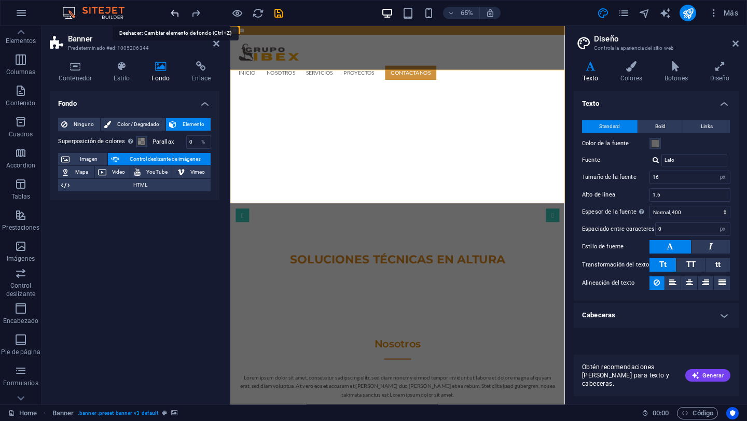
click at [175, 14] on icon "undo" at bounding box center [175, 13] width 12 height 12
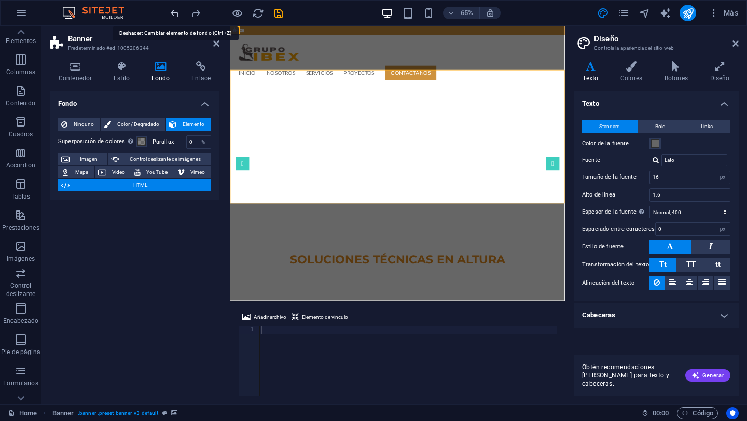
click at [175, 14] on icon "undo" at bounding box center [175, 13] width 12 height 12
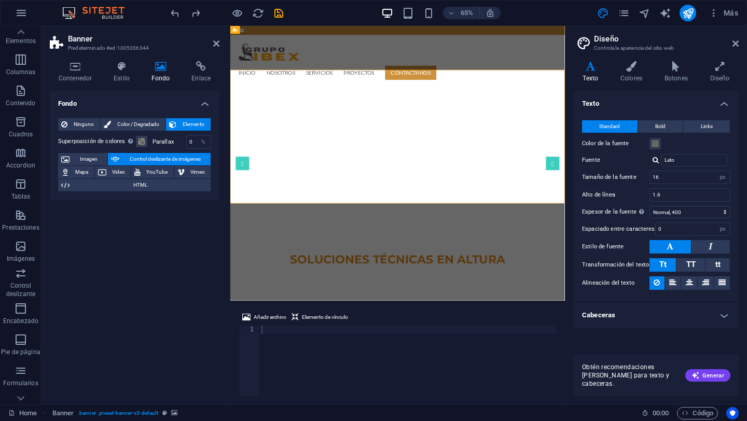
click at [157, 157] on span "Control deslizante de imágenes" at bounding box center [164, 159] width 85 height 12
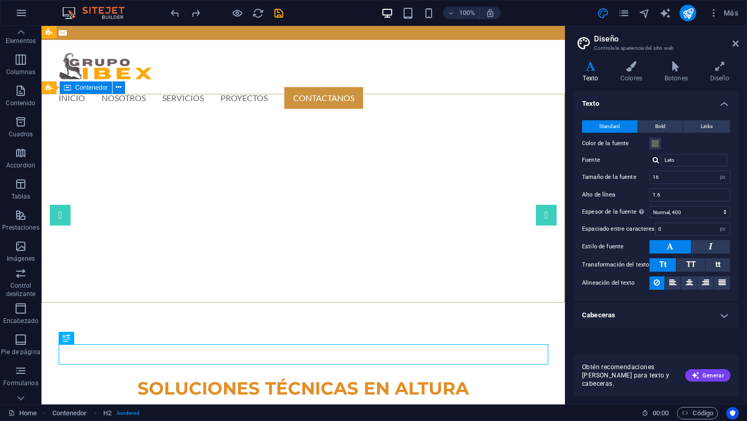
click at [95, 328] on div "SOLUCIONES TÉCNICAS EN ALTURA Profesionalismo. Protección. Presición." at bounding box center [302, 397] width 523 height 139
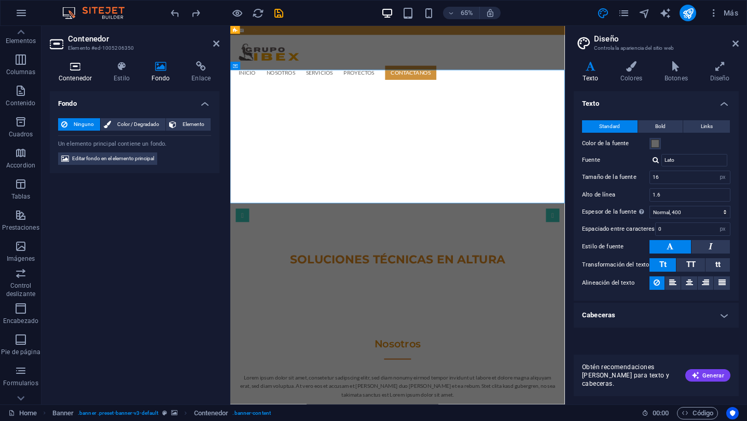
click at [74, 71] on icon at bounding box center [75, 66] width 51 height 10
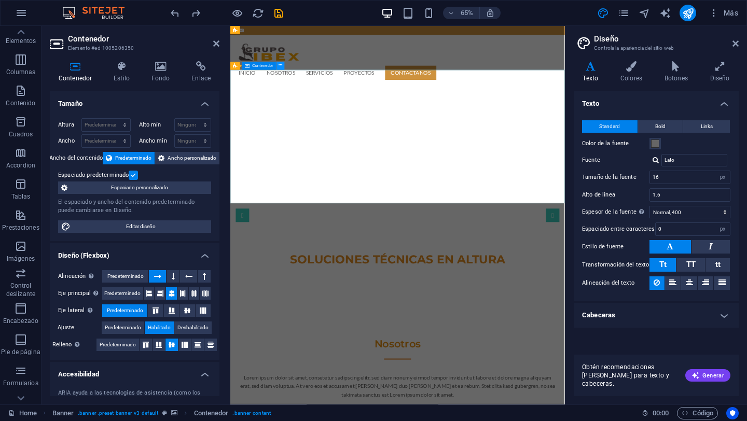
click at [279, 66] on icon at bounding box center [281, 65] width 4 height 7
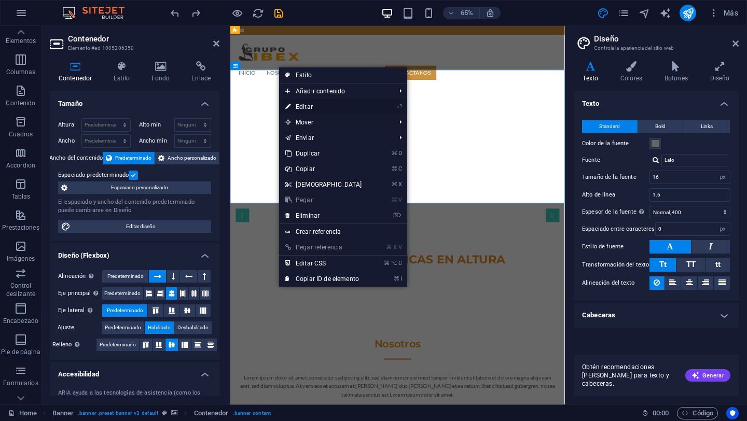
click at [322, 107] on link "⏎ Editar" at bounding box center [323, 107] width 89 height 16
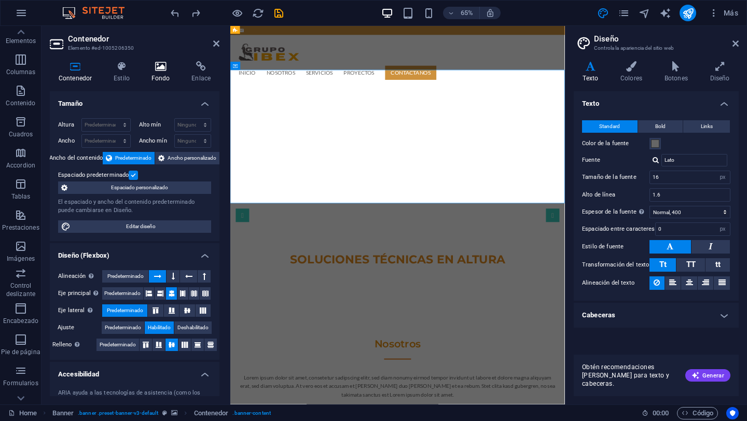
click at [164, 75] on h4 "Fondo" at bounding box center [163, 72] width 40 height 22
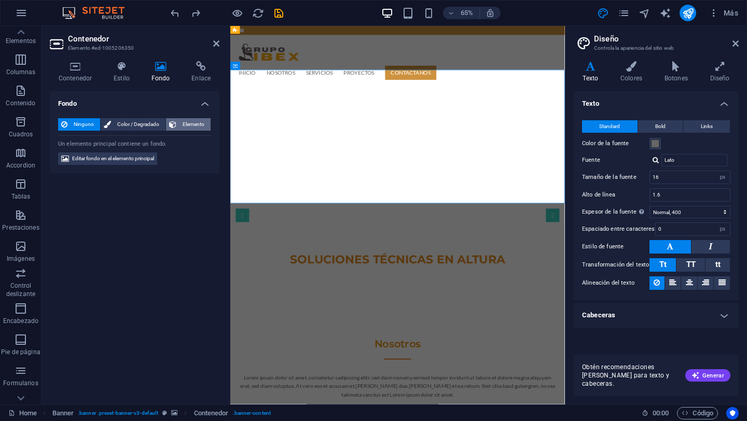
click at [187, 126] on span "Elemento" at bounding box center [193, 124] width 28 height 12
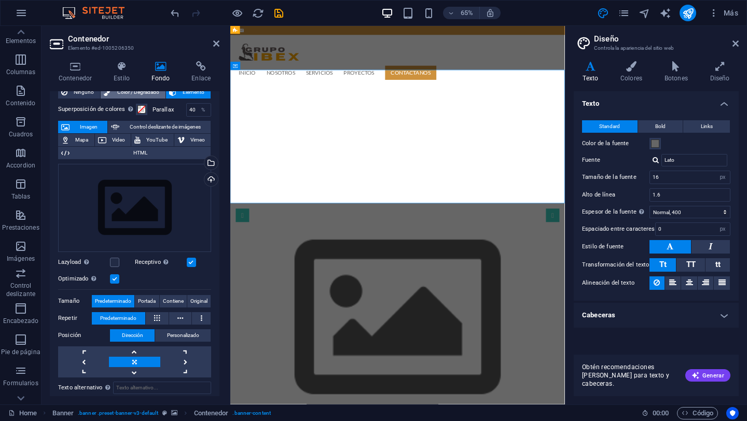
scroll to position [24, 0]
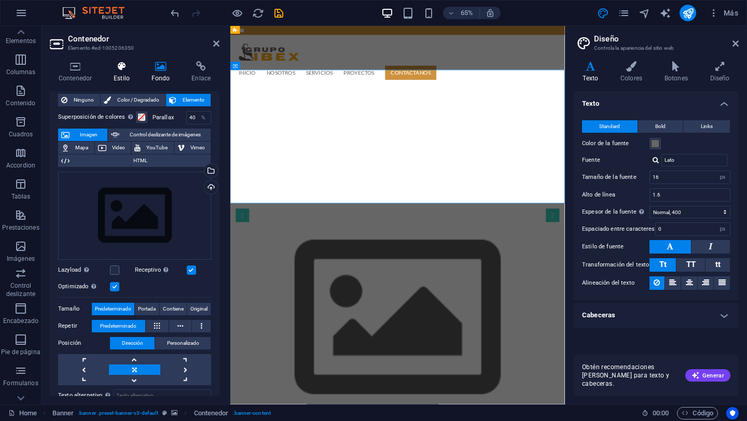
click at [116, 77] on h4 "Estilo" at bounding box center [124, 72] width 38 height 22
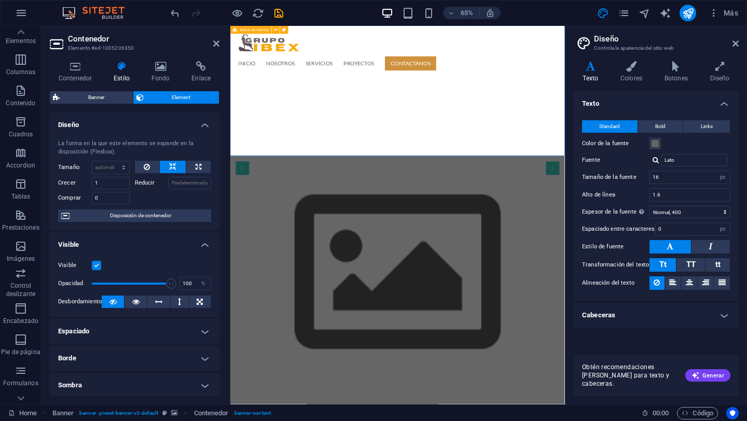
scroll to position [74, 0]
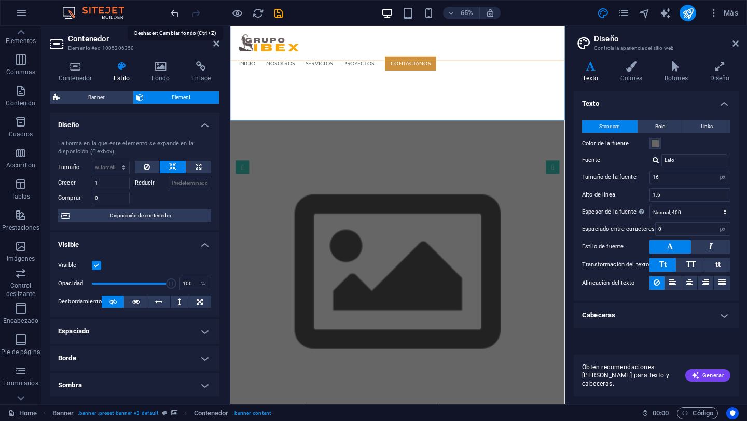
click at [175, 14] on icon "undo" at bounding box center [175, 13] width 12 height 12
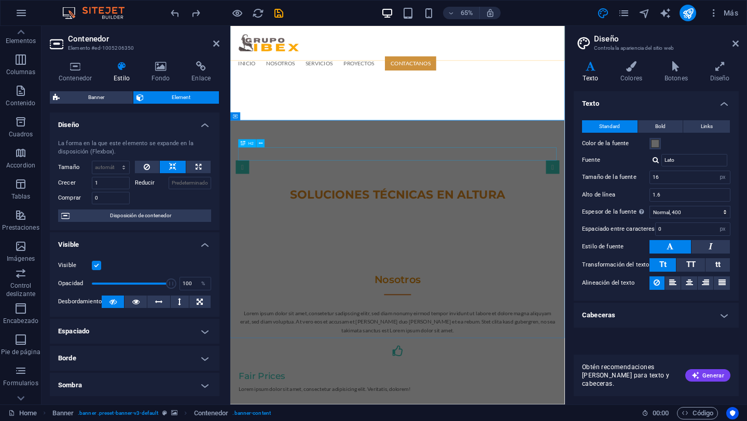
click at [372, 407] on div "Nosotros" at bounding box center [488, 417] width 490 height 20
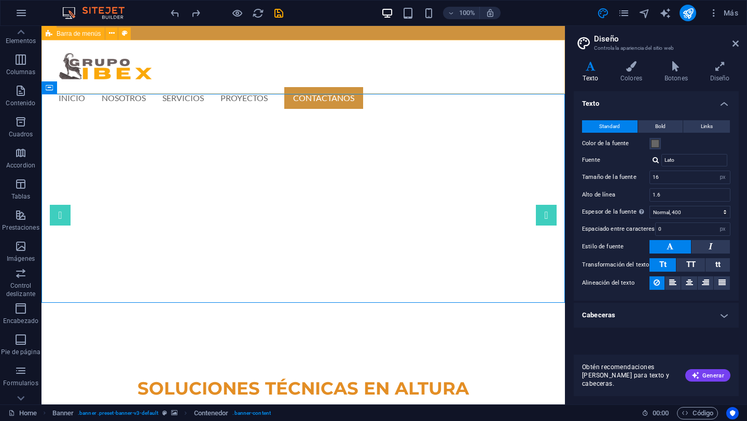
scroll to position [27, 0]
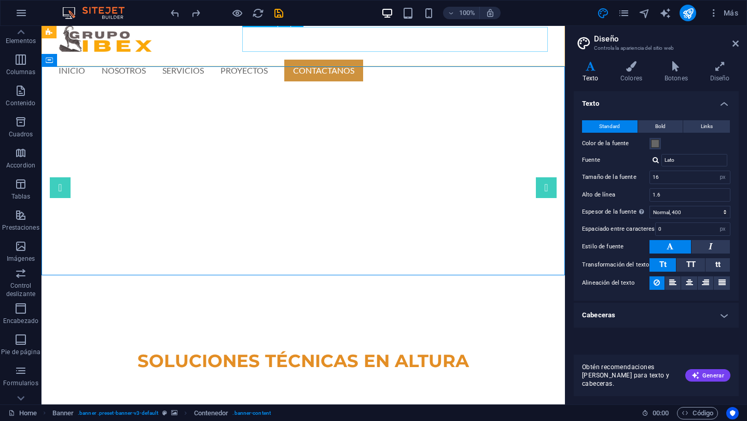
click at [304, 58] on nav "INICIO NOSOTROS SERVICIOS PROYECTOS CONTACTANOS" at bounding box center [304, 70] width 490 height 25
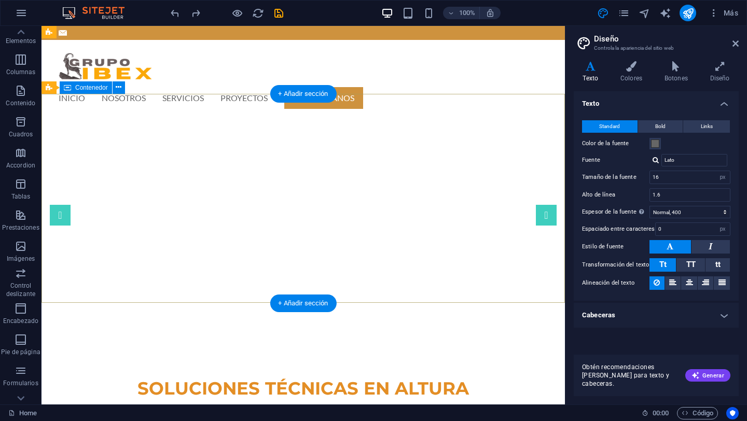
scroll to position [1, 0]
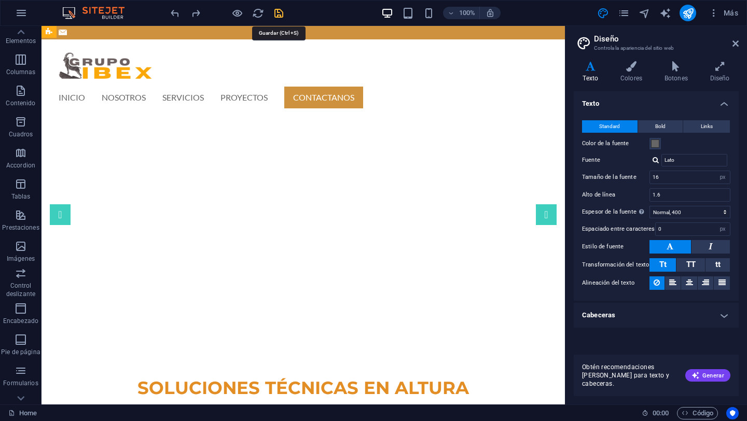
click at [278, 13] on icon "save" at bounding box center [279, 13] width 12 height 12
select select
checkbox input "false"
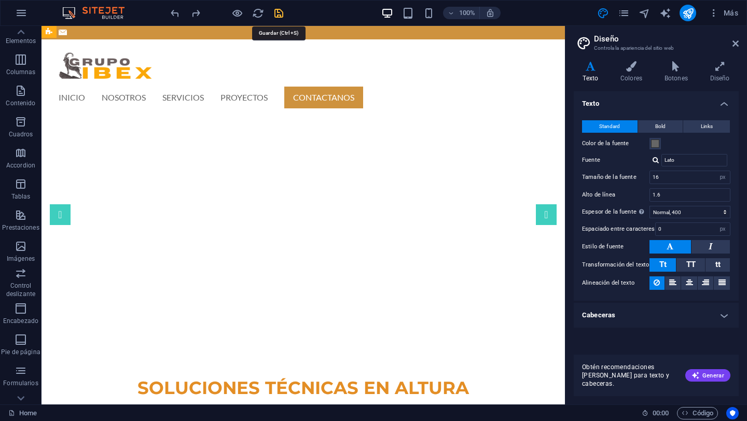
checkbox input "false"
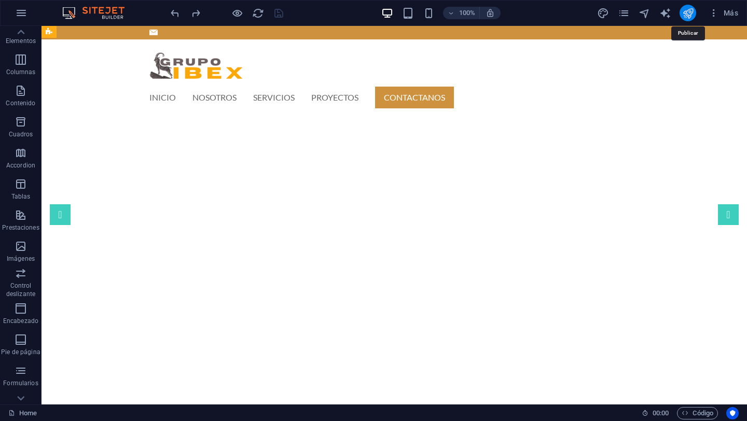
click at [690, 15] on icon "publish" at bounding box center [688, 13] width 12 height 12
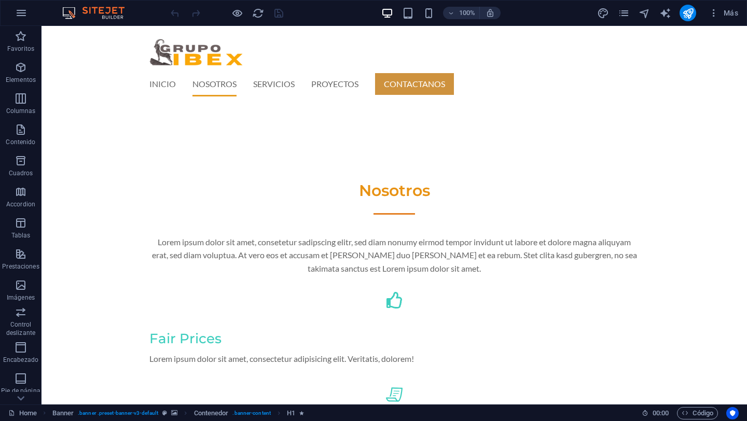
scroll to position [377, 0]
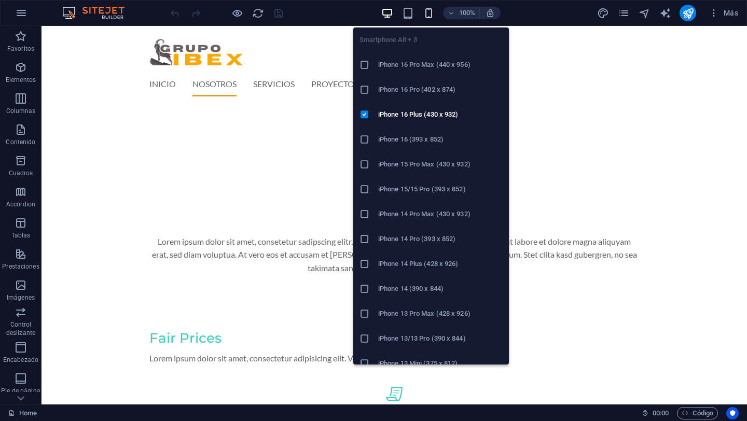
click at [427, 10] on icon "button" at bounding box center [429, 13] width 12 height 12
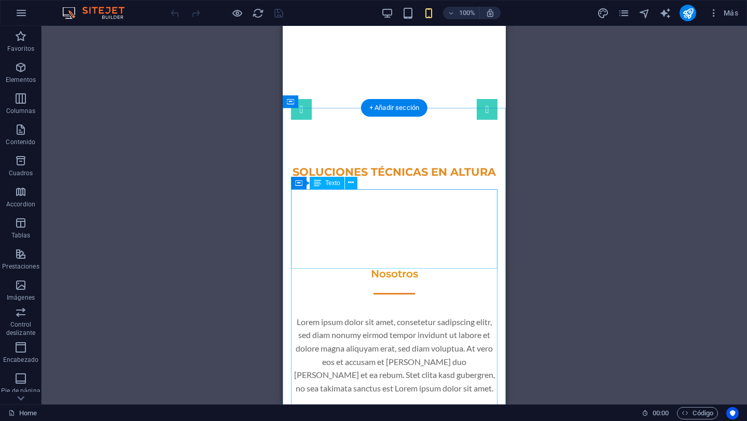
scroll to position [0, 0]
